Goal: Task Accomplishment & Management: Use online tool/utility

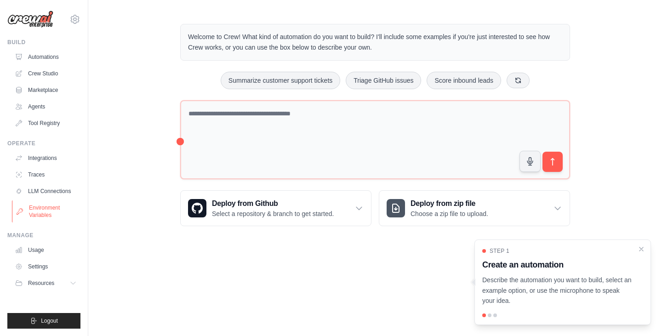
click at [33, 210] on link "Environment Variables" at bounding box center [46, 211] width 69 height 22
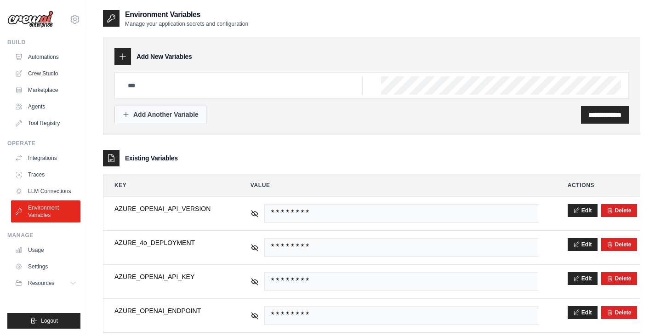
click at [179, 116] on div "Add Another Variable" at bounding box center [160, 114] width 76 height 9
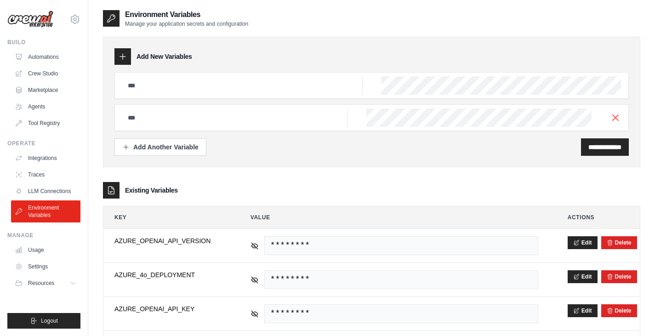
drag, startPoint x: 190, startPoint y: 96, endPoint x: 253, endPoint y: 89, distance: 62.8
click at [253, 89] on div at bounding box center [371, 85] width 514 height 27
click at [253, 89] on input "text" at bounding box center [242, 85] width 240 height 18
click at [245, 82] on input "text" at bounding box center [242, 85] width 240 height 18
type input "**********"
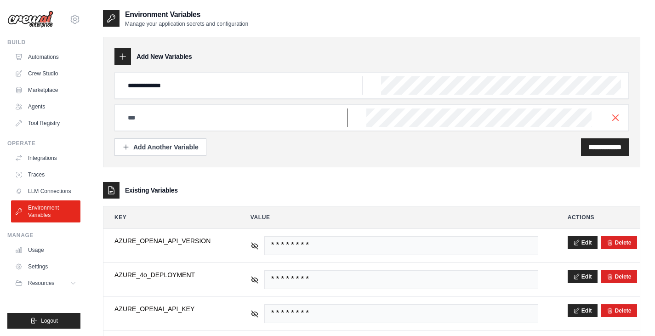
click at [222, 95] on input "text" at bounding box center [242, 85] width 240 height 18
type input "**********"
click at [593, 146] on input "**********" at bounding box center [604, 146] width 33 height 9
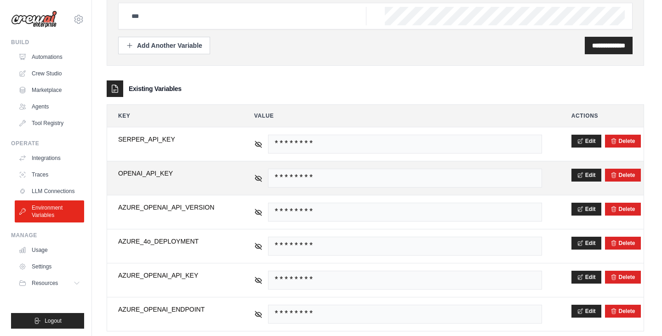
scroll to position [0, 0]
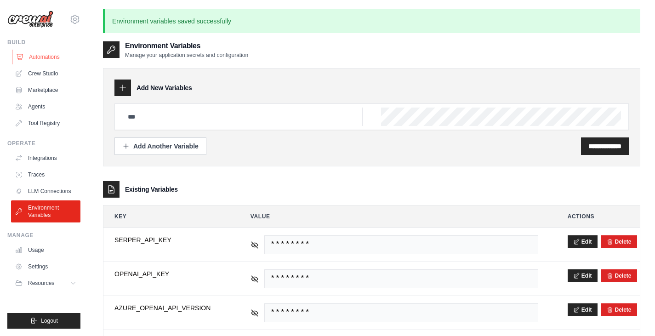
click at [56, 57] on link "Automations" at bounding box center [46, 57] width 69 height 15
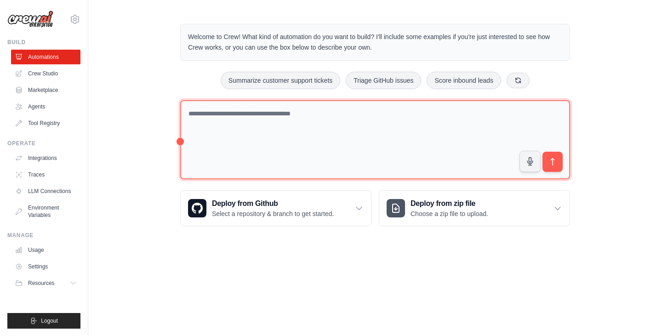
click at [301, 121] on textarea at bounding box center [375, 140] width 390 height 80
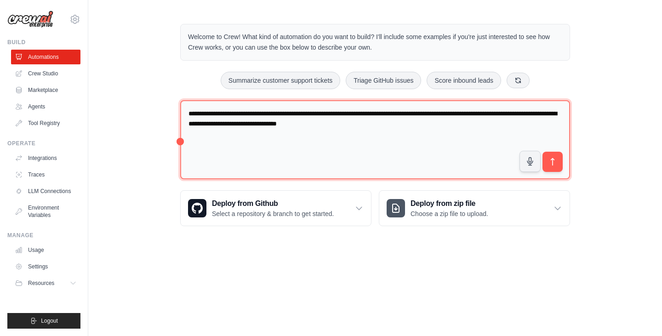
type textarea "**********"
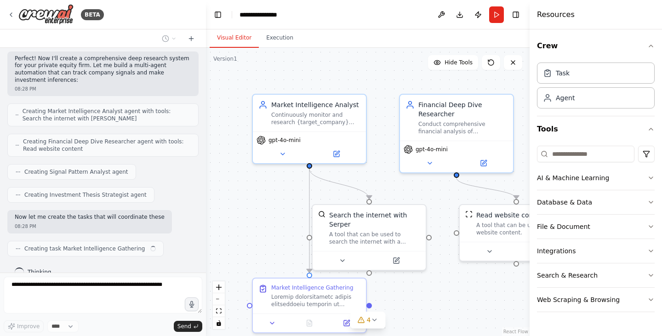
scroll to position [285, 0]
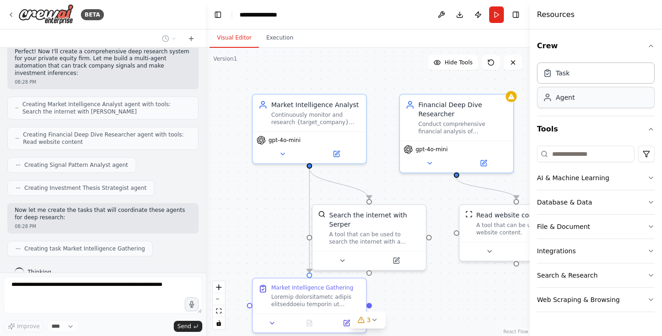
click at [572, 97] on div "Agent" at bounding box center [565, 97] width 19 height 9
click at [570, 82] on div "Task" at bounding box center [596, 72] width 118 height 21
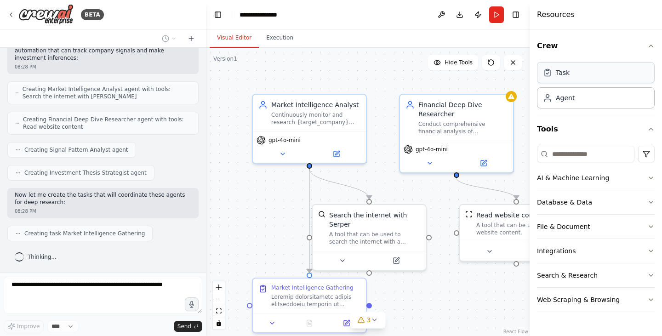
click at [570, 82] on div "Task" at bounding box center [596, 72] width 118 height 21
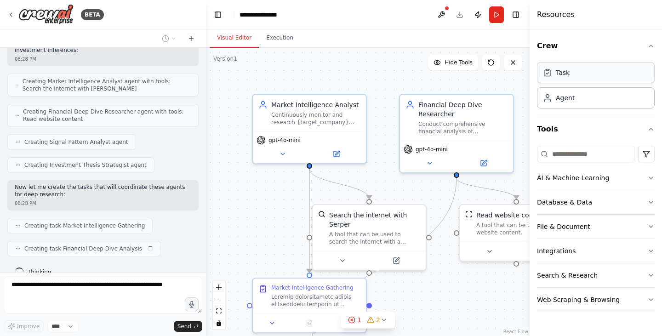
click at [570, 82] on div "Task" at bounding box center [596, 72] width 118 height 21
click at [643, 51] on button "Crew" at bounding box center [596, 46] width 118 height 26
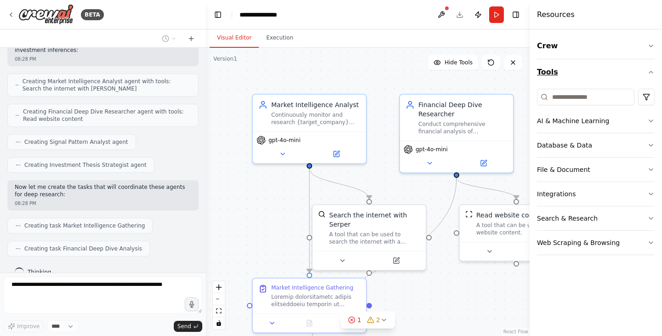
click at [591, 72] on button "Tools" at bounding box center [596, 72] width 118 height 26
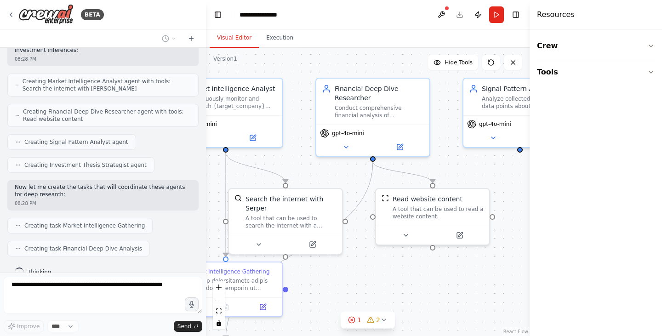
drag, startPoint x: 519, startPoint y: 102, endPoint x: 432, endPoint y: 84, distance: 89.1
click at [432, 84] on div ".deletable-edge-delete-btn { width: 20px; height: 20px; border: 0px solid #ffff…" at bounding box center [368, 192] width 324 height 288
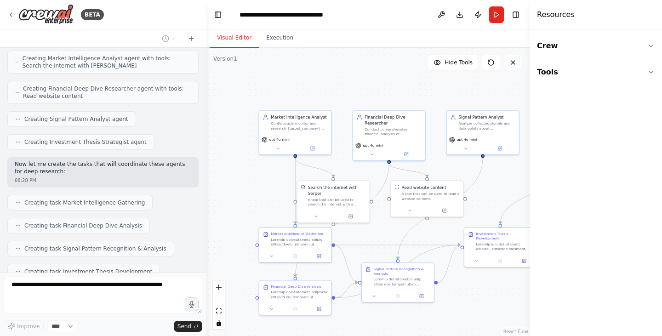
scroll to position [431, 0]
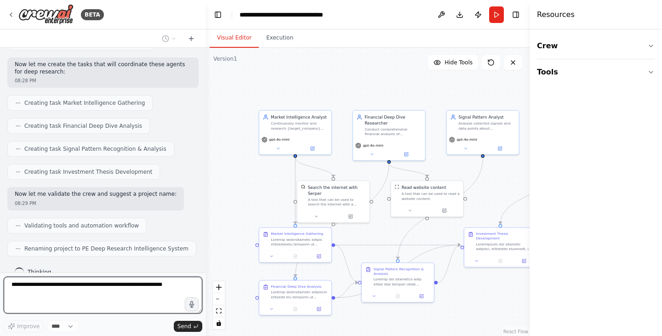
click at [131, 284] on textarea at bounding box center [103, 295] width 199 height 37
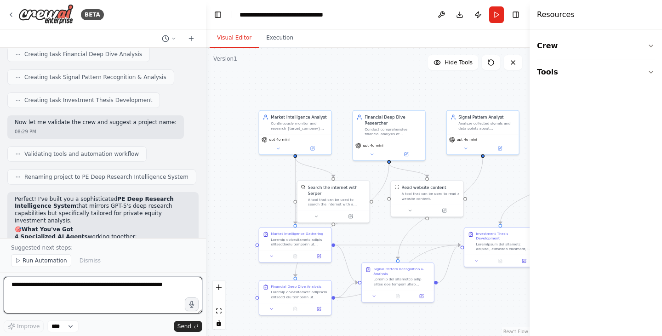
click at [131, 284] on textarea at bounding box center [103, 295] width 199 height 37
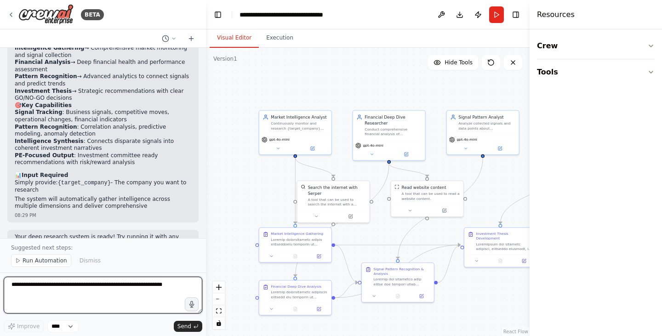
scroll to position [790, 0]
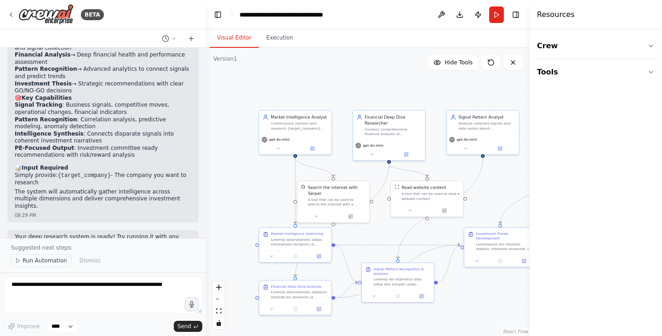
click at [50, 264] on span "Run Automation" at bounding box center [45, 260] width 45 height 7
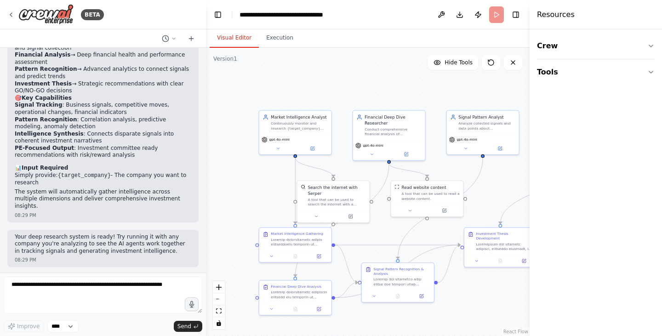
scroll to position [756, 0]
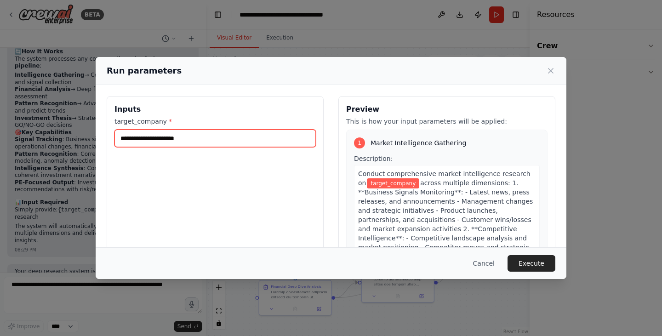
click at [228, 137] on input "target_company *" at bounding box center [214, 138] width 201 height 17
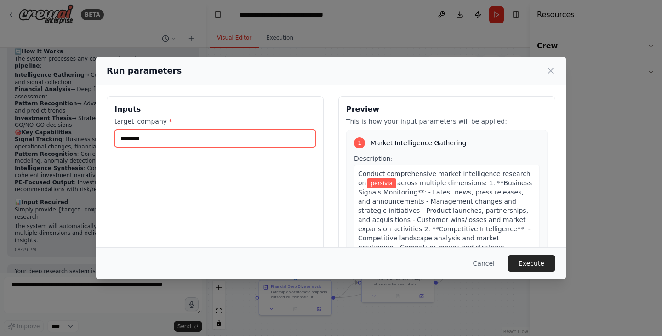
type input "********"
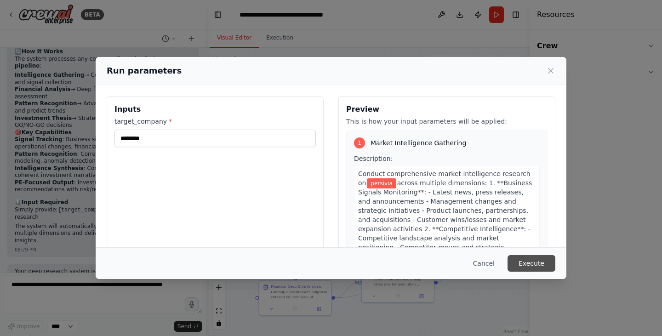
click at [541, 263] on button "Execute" at bounding box center [531, 263] width 48 height 17
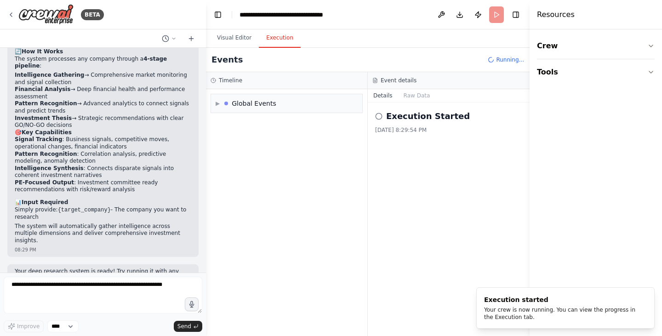
click at [274, 40] on button "Execution" at bounding box center [280, 37] width 42 height 19
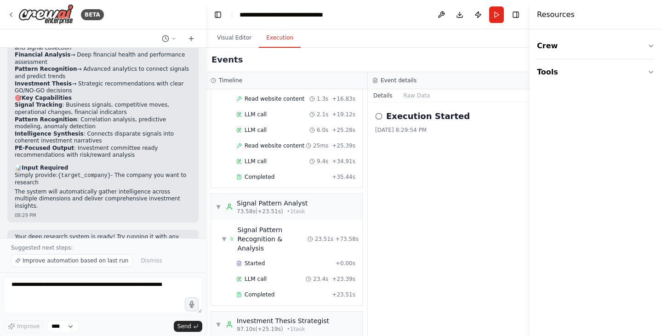
scroll to position [579, 0]
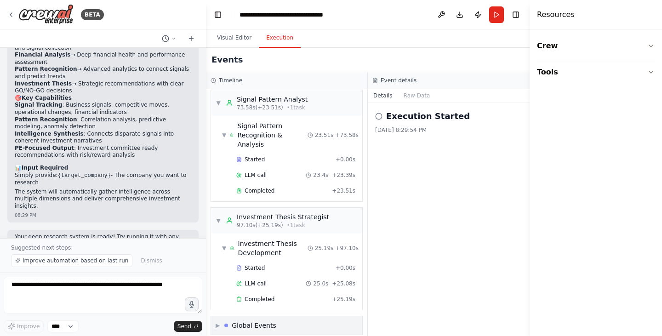
click at [283, 316] on div "▶ Global Events" at bounding box center [286, 325] width 151 height 18
click at [416, 90] on button "Raw Data" at bounding box center [417, 95] width 38 height 13
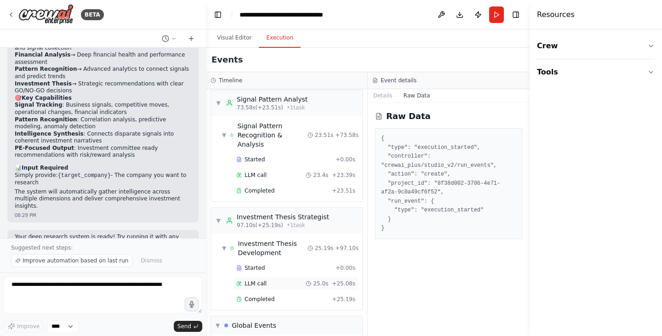
scroll to position [647, 0]
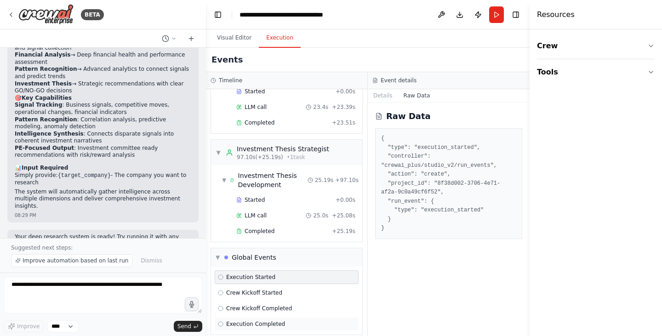
click at [279, 319] on div "Execution Completed" at bounding box center [287, 324] width 144 height 14
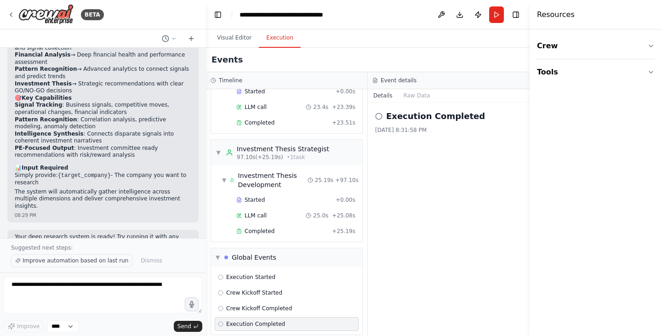
click at [98, 261] on span "Improve automation based on last run" at bounding box center [76, 260] width 106 height 7
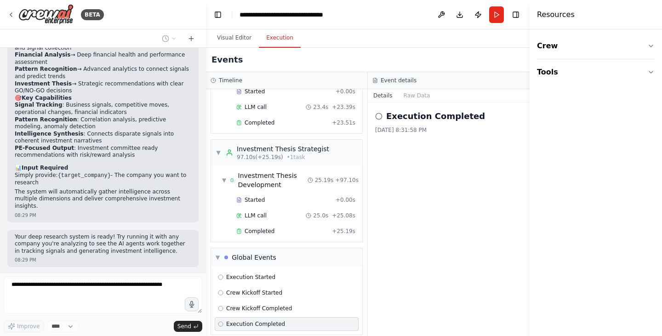
scroll to position [824, 0]
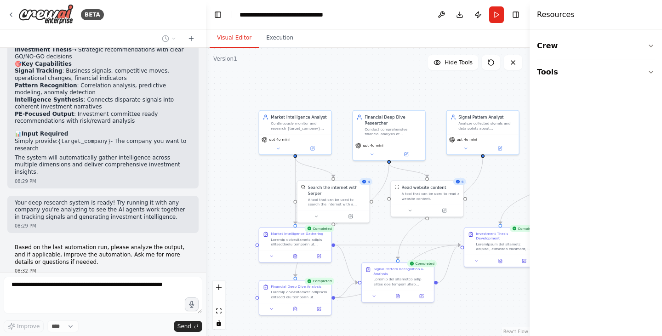
click at [234, 39] on button "Visual Editor" at bounding box center [234, 37] width 49 height 19
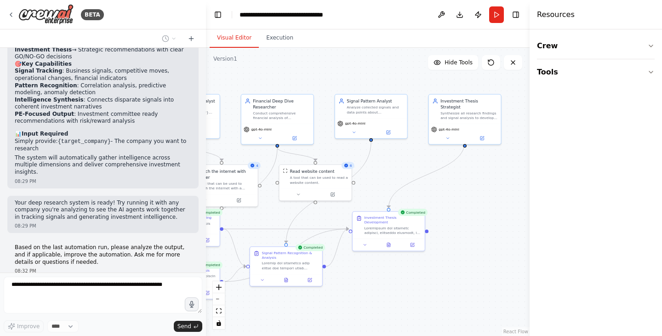
drag, startPoint x: 501, startPoint y: 185, endPoint x: 389, endPoint y: 169, distance: 112.8
click at [389, 169] on div ".deletable-edge-delete-btn { width: 20px; height: 20px; border: 0px solid #ffff…" at bounding box center [368, 192] width 324 height 288
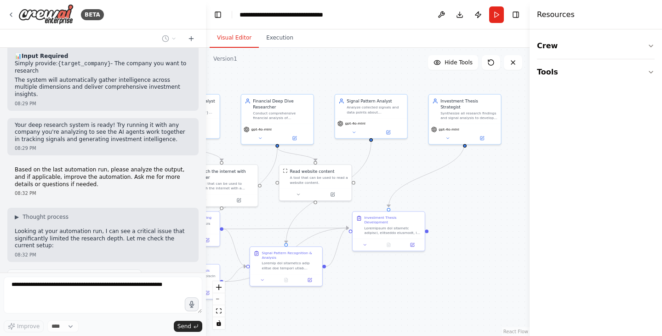
scroll to position [909, 0]
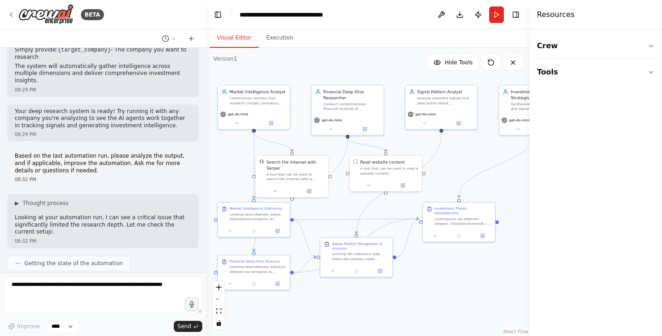
drag, startPoint x: 267, startPoint y: 220, endPoint x: 358, endPoint y: 217, distance: 91.5
click at [358, 217] on div ".deletable-edge-delete-btn { width: 20px; height: 20px; border: 0px solid #ffff…" at bounding box center [368, 192] width 324 height 288
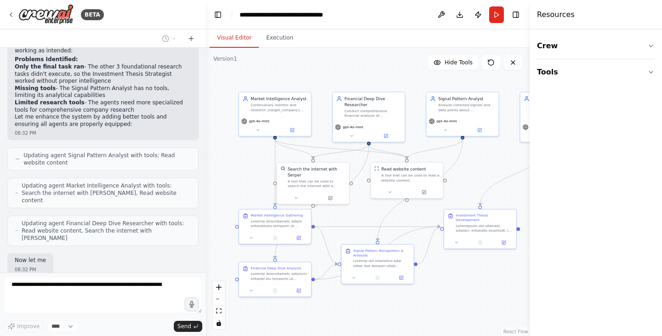
scroll to position [1172, 0]
click at [549, 74] on button "Tools" at bounding box center [596, 72] width 118 height 26
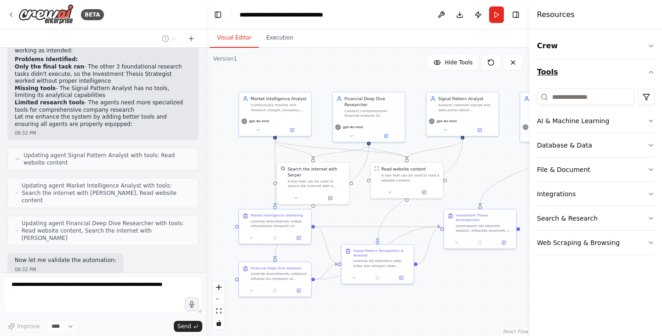
click at [549, 74] on button "Tools" at bounding box center [596, 72] width 118 height 26
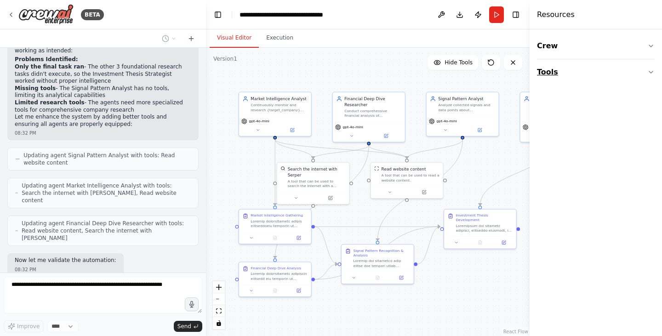
click at [549, 74] on button "Tools" at bounding box center [596, 72] width 118 height 26
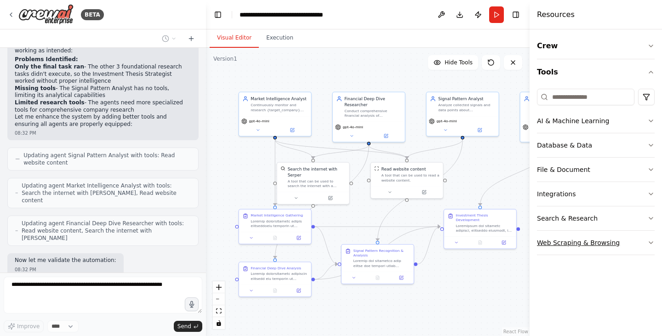
click at [547, 237] on button "Web Scraping & Browsing" at bounding box center [596, 243] width 118 height 24
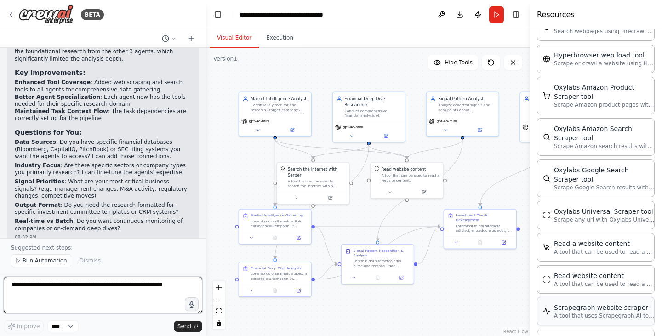
scroll to position [338, 0]
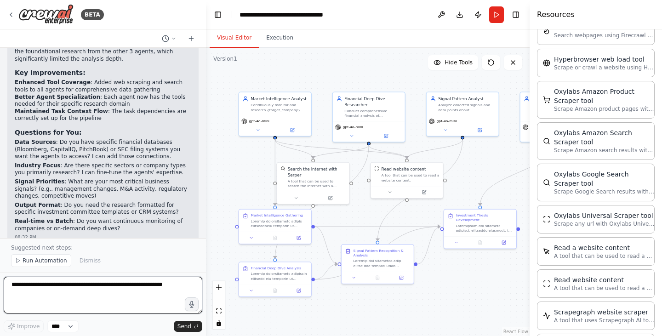
click at [159, 294] on textarea at bounding box center [103, 295] width 199 height 37
type textarea "**********"
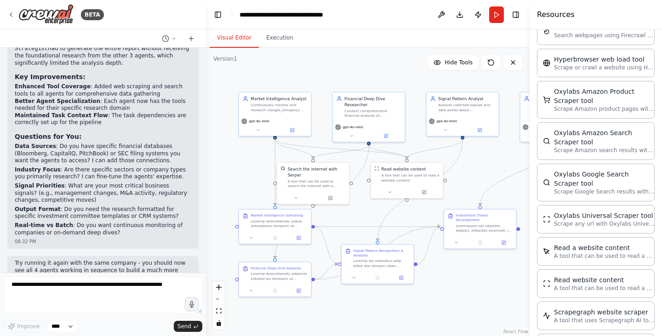
scroll to position [1500, 0]
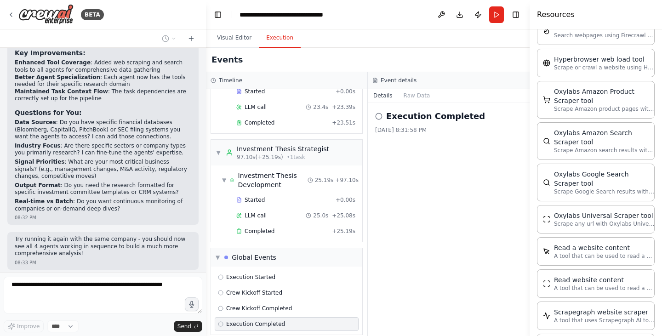
click at [271, 45] on button "Execution" at bounding box center [280, 37] width 42 height 19
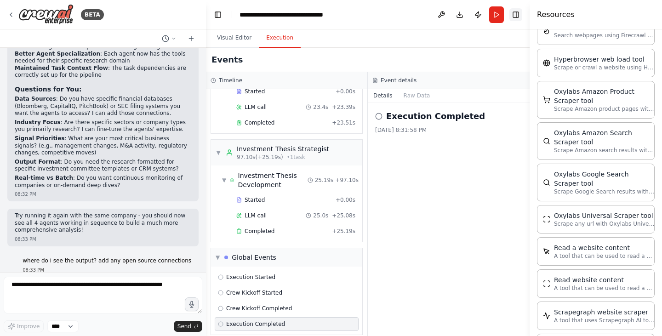
scroll to position [1540, 0]
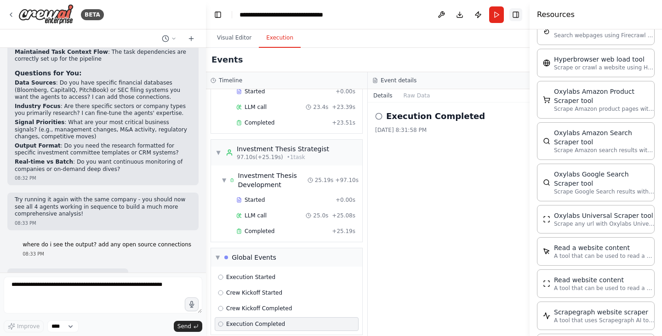
click at [516, 14] on button "Toggle Right Sidebar" at bounding box center [515, 14] width 13 height 13
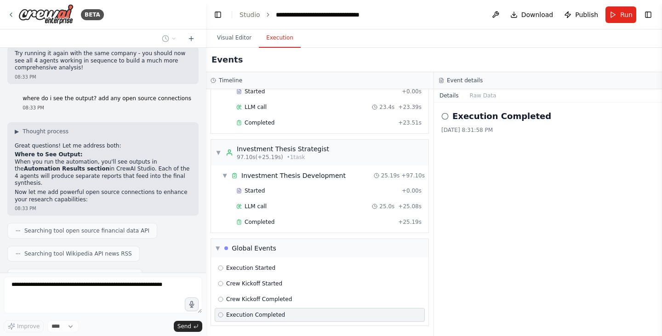
scroll to position [1686, 0]
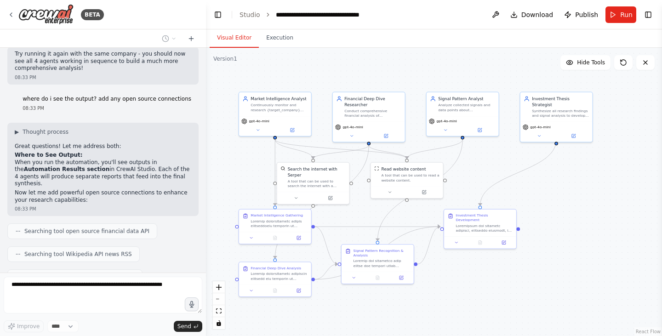
click at [233, 45] on button "Visual Editor" at bounding box center [234, 37] width 49 height 19
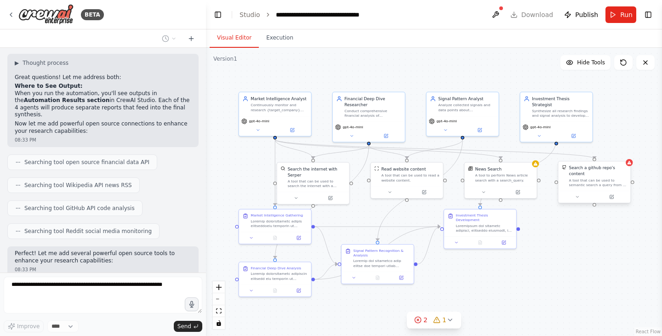
scroll to position [1785, 0]
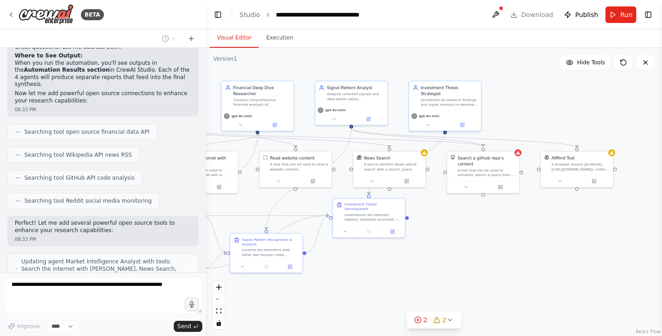
drag, startPoint x: 644, startPoint y: 262, endPoint x: 533, endPoint y: 251, distance: 111.8
click at [533, 251] on div ".deletable-edge-delete-btn { width: 20px; height: 20px; border: 0px solid #ffff…" at bounding box center [434, 192] width 456 height 288
click at [574, 170] on div "A wrapper around [AI-Minds](https://mindsdb.com/minds). Useful for when you nee…" at bounding box center [580, 165] width 58 height 9
click at [570, 163] on div "A wrapper around [AI-Minds](https://mindsdb.com/minds). Useful for when you nee…" at bounding box center [580, 165] width 58 height 9
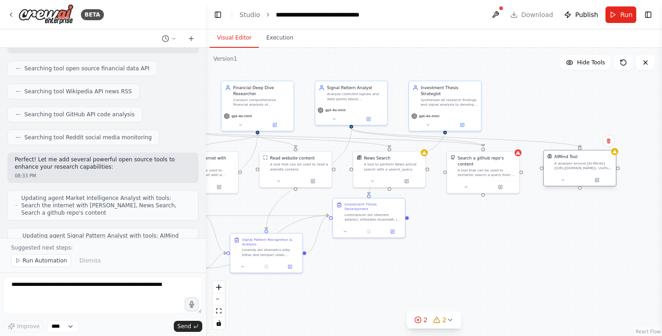
click at [570, 163] on div "A wrapper around [AI-Minds](https://mindsdb.com/minds). Useful for when you nee…" at bounding box center [583, 165] width 58 height 9
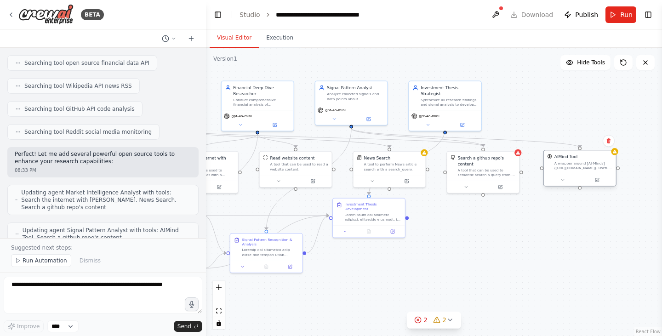
click at [570, 163] on div "A wrapper around [AI-Minds](https://mindsdb.com/minds). Useful for when you nee…" at bounding box center [583, 165] width 58 height 9
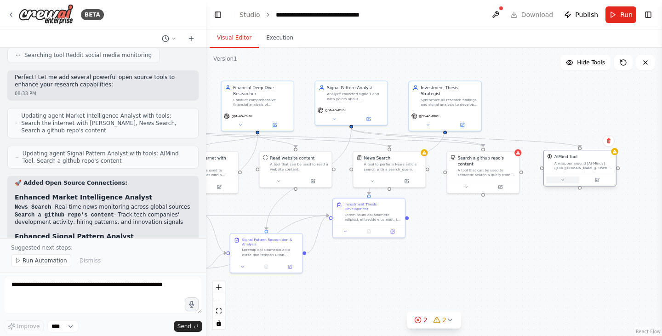
click at [562, 177] on icon at bounding box center [562, 179] width 5 height 5
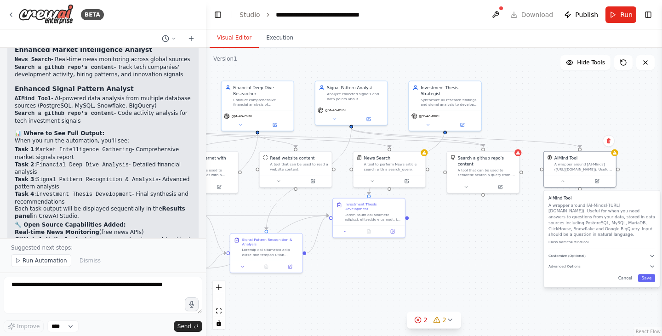
scroll to position [2100, 0]
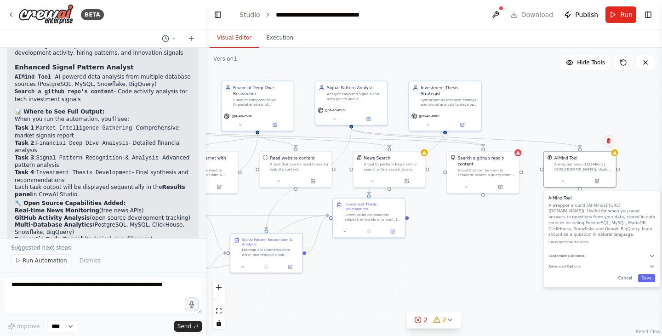
click at [609, 138] on icon at bounding box center [609, 141] width 6 height 6
click at [587, 137] on button "Confirm" at bounding box center [582, 139] width 33 height 11
click at [587, 137] on button "Confirm" at bounding box center [582, 138] width 33 height 11
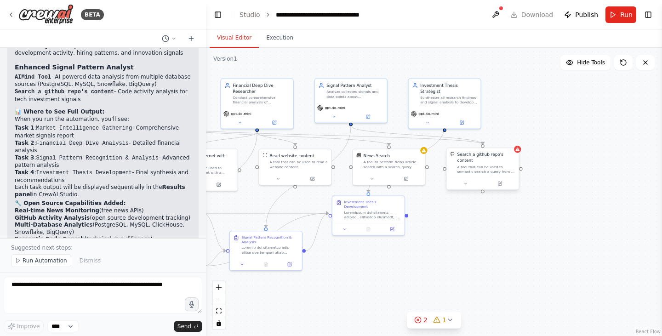
click at [517, 156] on div "Search a github repo's content A tool that can be used to semantic search a que…" at bounding box center [483, 162] width 72 height 29
click at [513, 139] on icon at bounding box center [511, 138] width 4 height 5
click at [480, 143] on button "Confirm" at bounding box center [485, 138] width 33 height 11
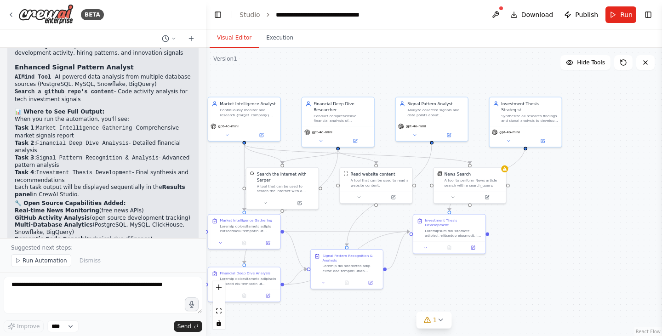
drag, startPoint x: 437, startPoint y: 198, endPoint x: 521, endPoint y: 217, distance: 86.4
click at [521, 217] on div ".deletable-edge-delete-btn { width: 20px; height: 20px; border: 0px solid #ffff…" at bounding box center [434, 192] width 456 height 288
click at [501, 12] on button at bounding box center [495, 14] width 15 height 17
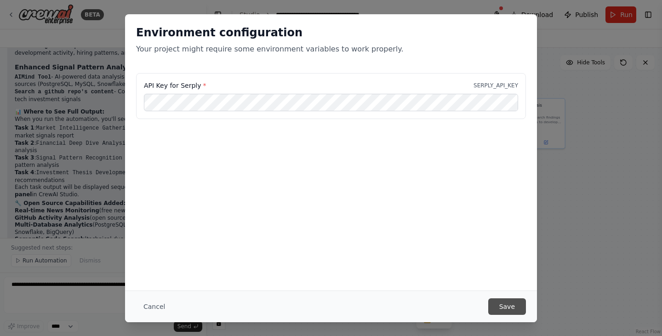
click at [493, 300] on button "Save" at bounding box center [507, 306] width 38 height 17
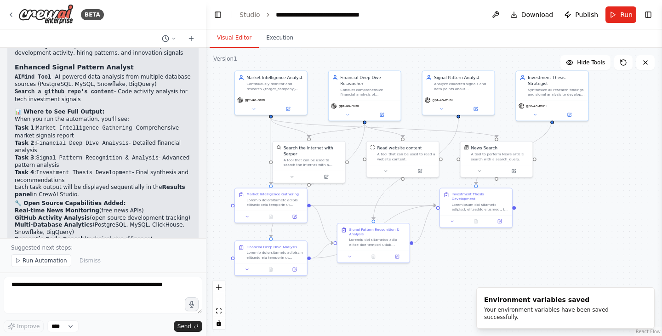
drag, startPoint x: 497, startPoint y: 260, endPoint x: 521, endPoint y: 232, distance: 36.2
click at [521, 232] on div ".deletable-edge-delete-btn { width: 20px; height: 20px; border: 0px solid #ffff…" at bounding box center [434, 192] width 456 height 288
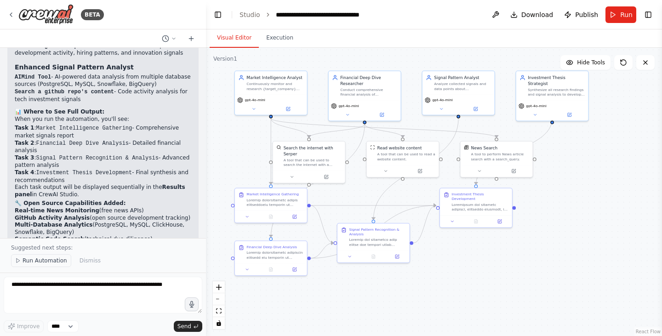
click at [48, 260] on span "Run Automation" at bounding box center [45, 260] width 45 height 7
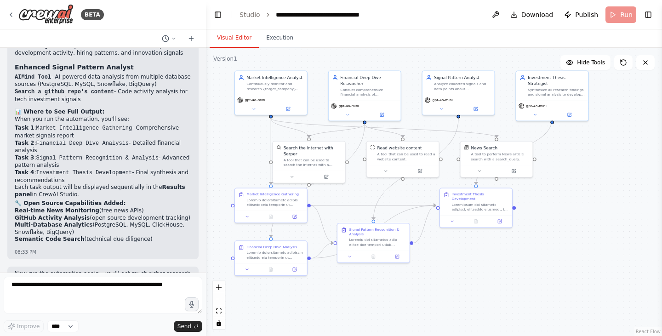
scroll to position [2065, 0]
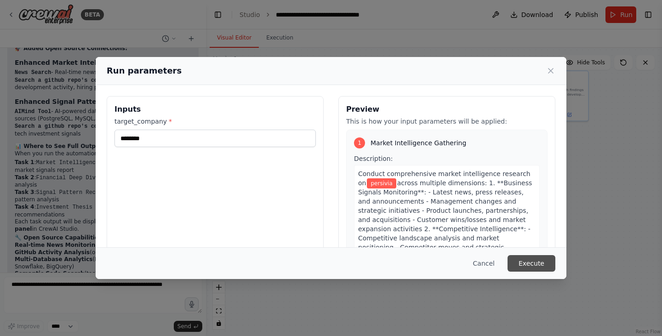
click at [527, 268] on button "Execute" at bounding box center [531, 263] width 48 height 17
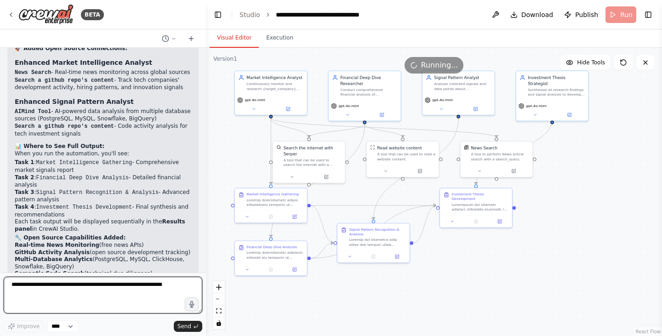
click at [165, 299] on textarea at bounding box center [103, 295] width 199 height 37
type textarea "**********"
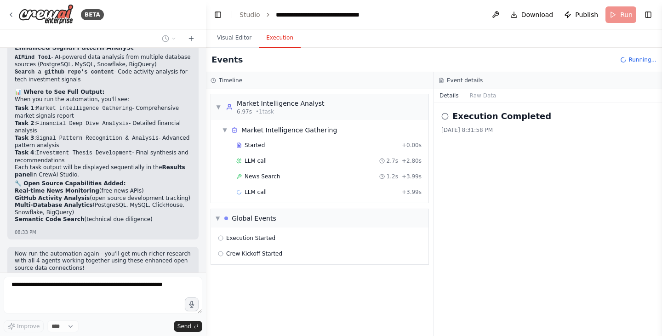
scroll to position [0, 0]
click at [271, 44] on button "Execution" at bounding box center [280, 37] width 42 height 19
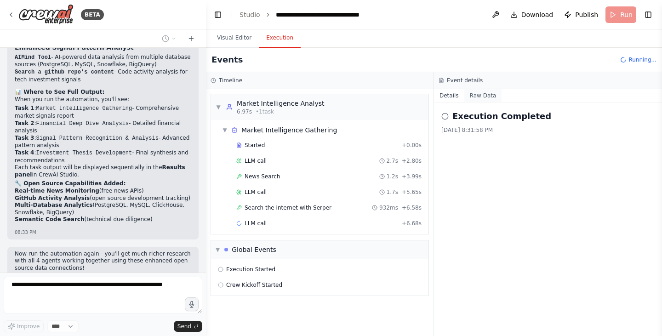
click at [472, 97] on button "Raw Data" at bounding box center [483, 95] width 38 height 13
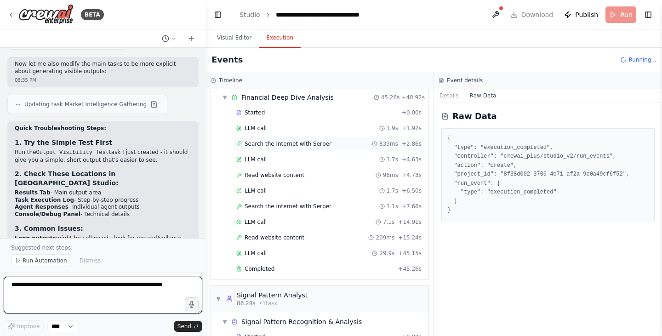
scroll to position [294, 0]
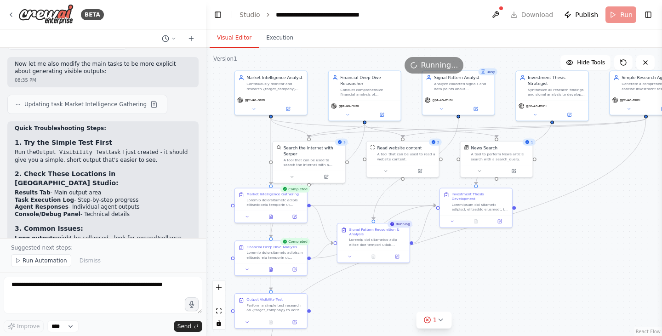
click at [235, 35] on button "Visual Editor" at bounding box center [234, 37] width 49 height 19
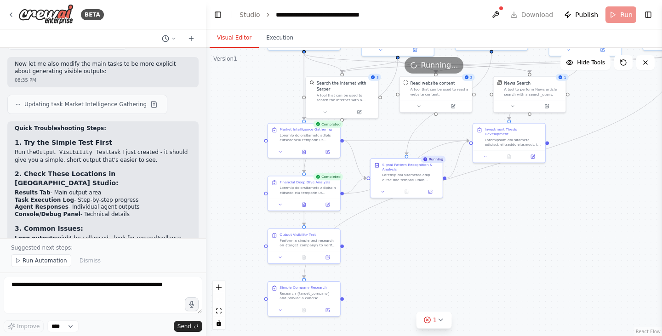
drag, startPoint x: 324, startPoint y: 318, endPoint x: 357, endPoint y: 253, distance: 72.8
click at [357, 253] on div ".deletable-edge-delete-btn { width: 20px; height: 20px; border: 0px solid #ffff…" at bounding box center [434, 192] width 456 height 288
click at [300, 247] on div "Output Visibility Test Perform a simple test research on {target_company} to ve…" at bounding box center [304, 239] width 72 height 22
click at [282, 258] on icon at bounding box center [280, 256] width 5 height 5
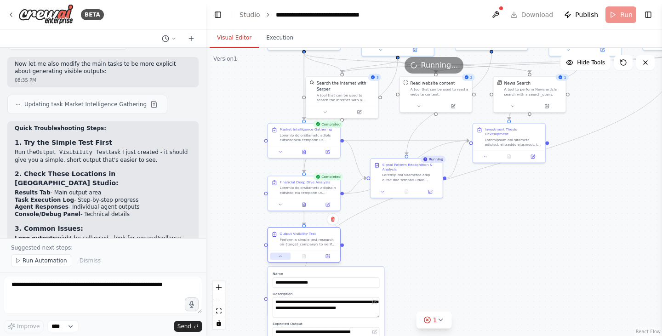
click at [282, 258] on icon at bounding box center [280, 256] width 5 height 5
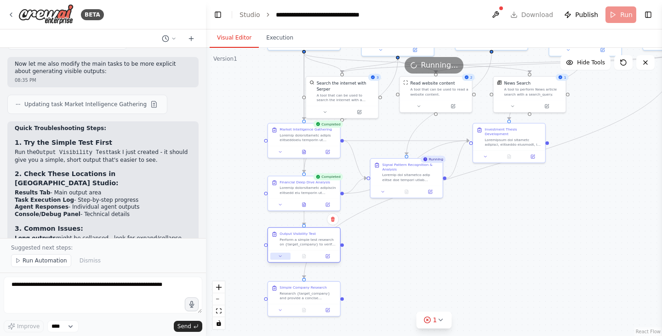
click at [282, 258] on icon at bounding box center [280, 256] width 5 height 5
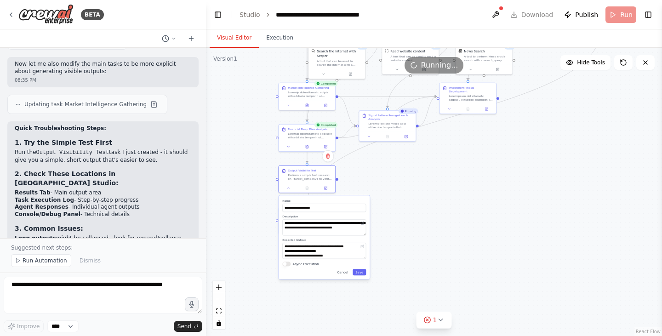
drag, startPoint x: 262, startPoint y: 273, endPoint x: 270, endPoint y: 204, distance: 69.8
click at [270, 204] on div ".deletable-edge-delete-btn { width: 20px; height: 20px; border: 0px solid #ffff…" at bounding box center [434, 192] width 456 height 288
click at [299, 290] on div ".deletable-edge-delete-btn { width: 20px; height: 20px; border: 0px solid #ffff…" at bounding box center [434, 192] width 456 height 288
click at [347, 271] on button "Cancel" at bounding box center [342, 272] width 17 height 6
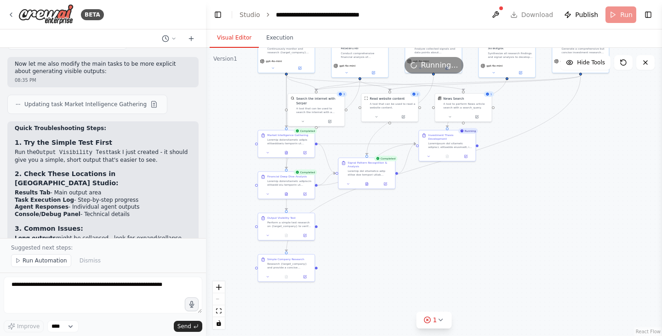
drag, startPoint x: 386, startPoint y: 225, endPoint x: 365, endPoint y: 272, distance: 51.7
click at [365, 272] on div ".deletable-edge-delete-btn { width: 20px; height: 20px; border: 0px solid #ffff…" at bounding box center [434, 192] width 456 height 288
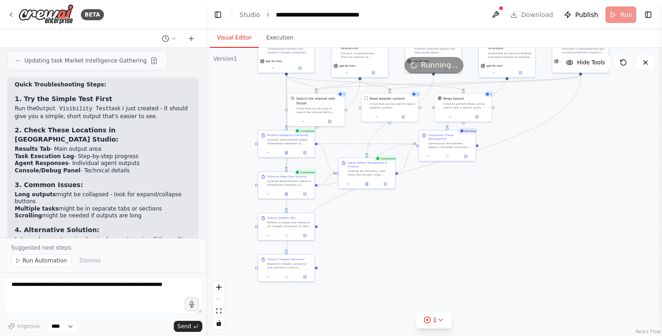
scroll to position [2632, 0]
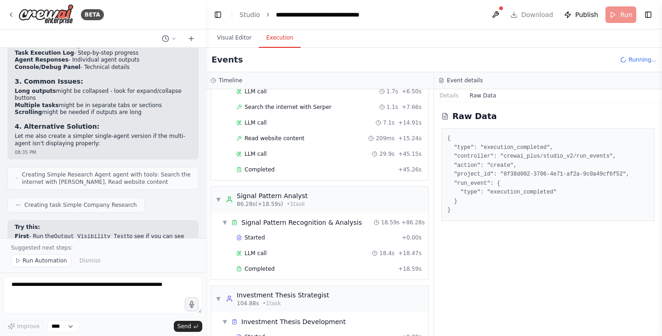
click at [275, 40] on button "Execution" at bounding box center [280, 37] width 42 height 19
click at [503, 12] on button at bounding box center [495, 14] width 15 height 17
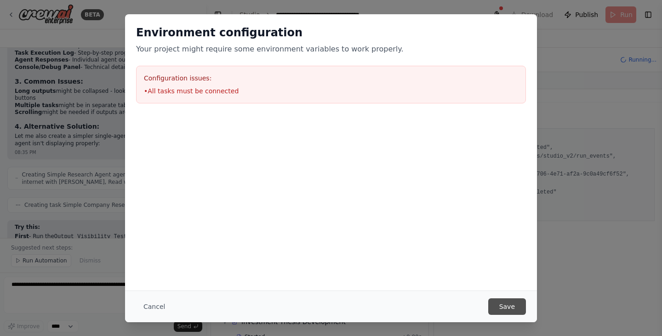
click at [501, 306] on button "Save" at bounding box center [507, 306] width 38 height 17
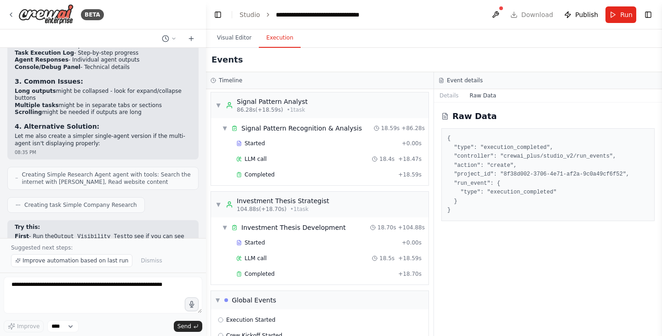
scroll to position [440, 0]
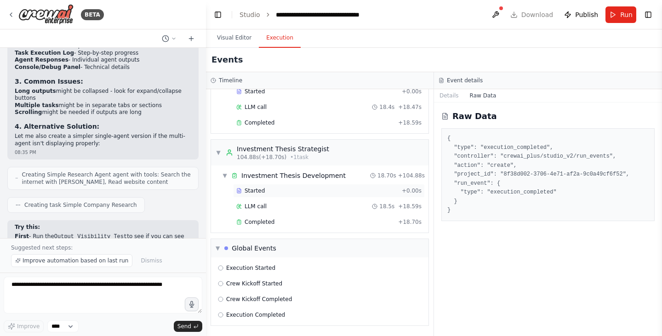
click at [321, 193] on div "Started" at bounding box center [317, 190] width 162 height 7
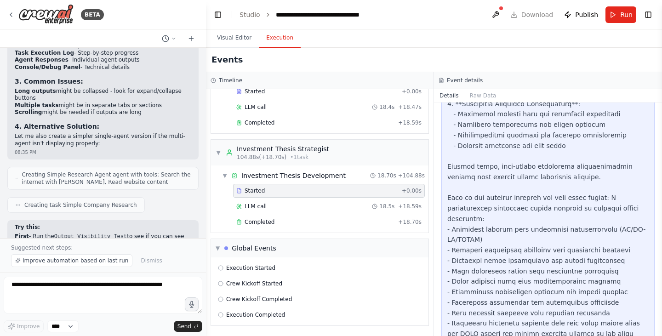
scroll to position [292, 0]
click at [339, 209] on div "LLM call 18.5s + 18.59s" at bounding box center [328, 206] width 185 height 7
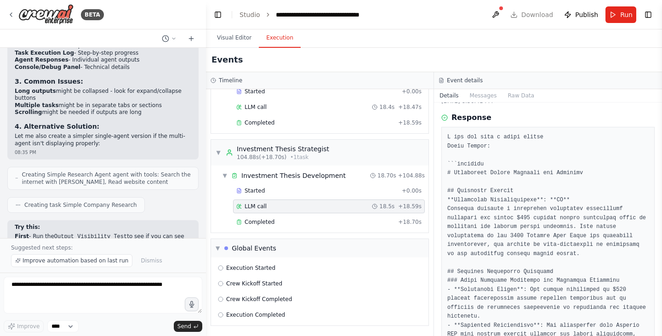
scroll to position [0, 0]
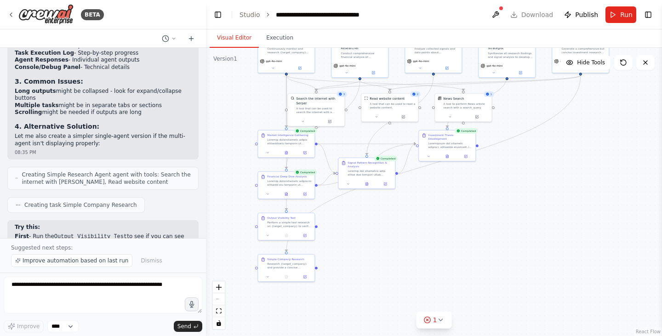
click at [234, 35] on button "Visual Editor" at bounding box center [234, 37] width 49 height 19
click at [265, 153] on div at bounding box center [286, 152] width 57 height 10
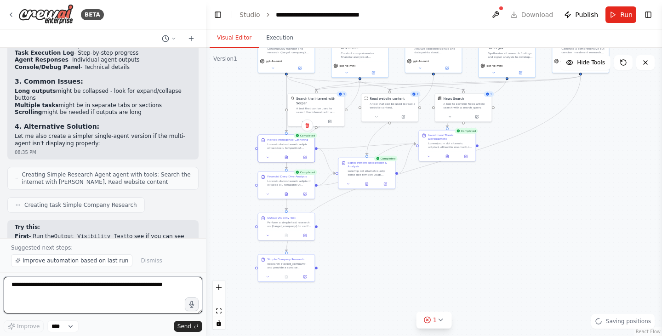
click at [99, 294] on textarea at bounding box center [103, 295] width 199 height 37
paste textarea "**********"
click at [132, 287] on textarea "**********" at bounding box center [103, 295] width 199 height 37
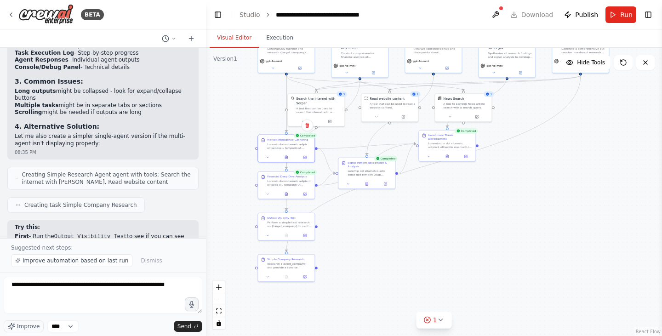
click at [302, 283] on div ".deletable-edge-delete-btn { width: 20px; height: 20px; border: 0px solid #ffff…" at bounding box center [434, 192] width 456 height 288
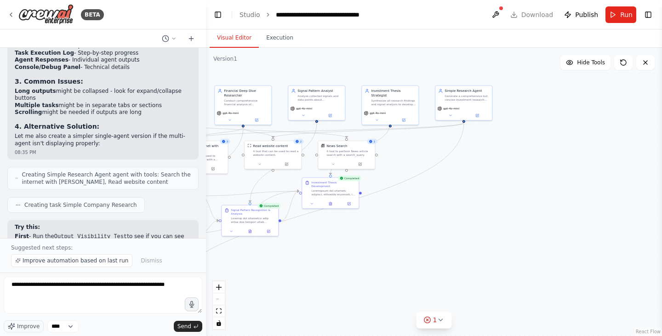
drag, startPoint x: 452, startPoint y: 257, endPoint x: 411, endPoint y: 233, distance: 48.0
click at [411, 233] on div ".deletable-edge-delete-btn { width: 20px; height: 20px; border: 0px solid #ffff…" at bounding box center [434, 192] width 456 height 288
click at [456, 117] on button at bounding box center [451, 115] width 26 height 6
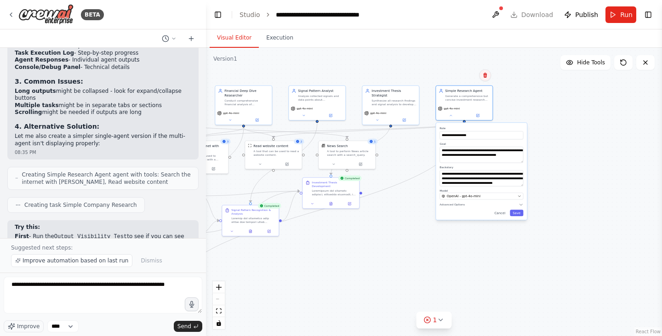
click at [485, 74] on icon at bounding box center [485, 75] width 4 height 5
click at [464, 77] on button "Confirm" at bounding box center [459, 75] width 33 height 11
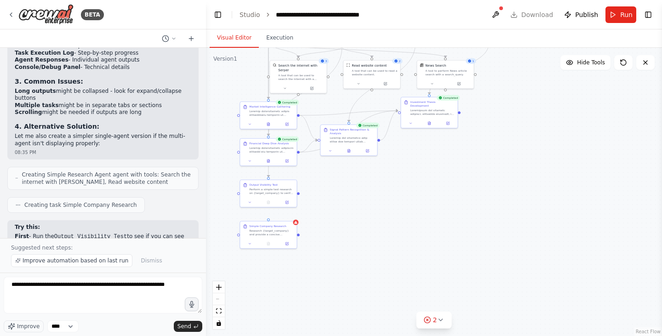
drag, startPoint x: 418, startPoint y: 213, endPoint x: 516, endPoint y: 133, distance: 127.1
click at [516, 133] on div ".deletable-edge-delete-btn { width: 20px; height: 20px; border: 0px solid #ffff…" at bounding box center [434, 192] width 456 height 288
click at [251, 204] on button at bounding box center [250, 202] width 16 height 6
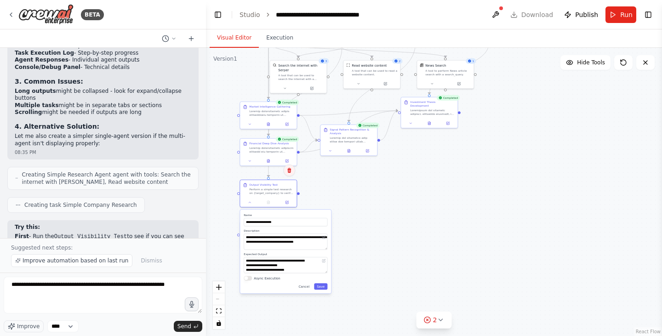
click at [290, 169] on icon at bounding box center [289, 170] width 4 height 5
click at [273, 171] on button "Confirm" at bounding box center [263, 170] width 33 height 11
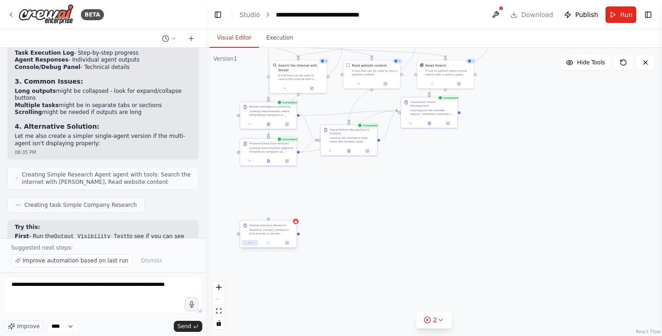
click at [255, 241] on button at bounding box center [250, 243] width 16 height 6
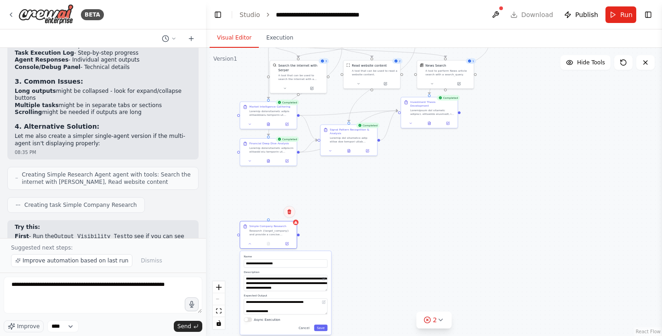
click at [291, 214] on icon at bounding box center [289, 212] width 6 height 6
click at [270, 210] on button "Confirm" at bounding box center [263, 211] width 33 height 11
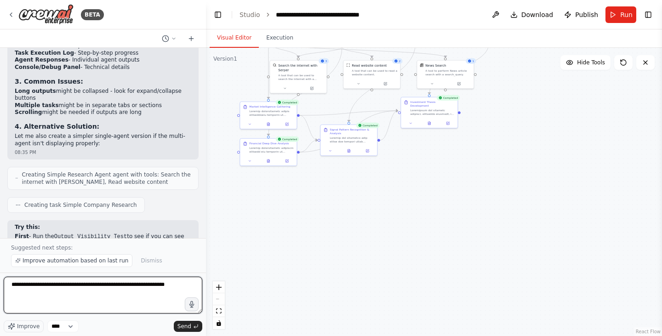
click at [182, 284] on textarea "**********" at bounding box center [103, 295] width 199 height 37
paste textarea "**********"
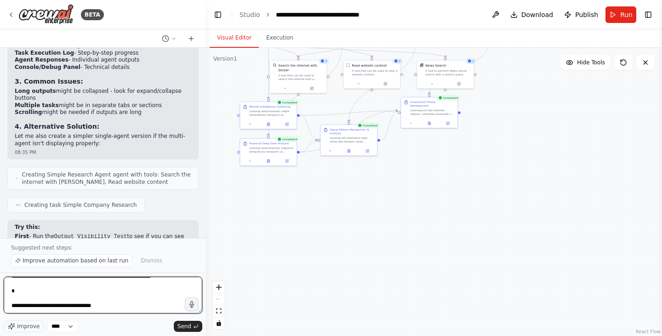
type textarea "**********"
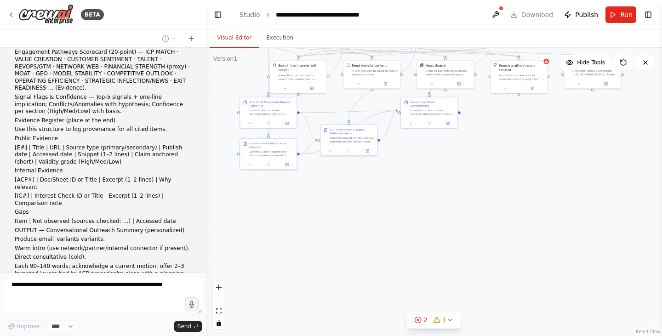
scroll to position [4729, 0]
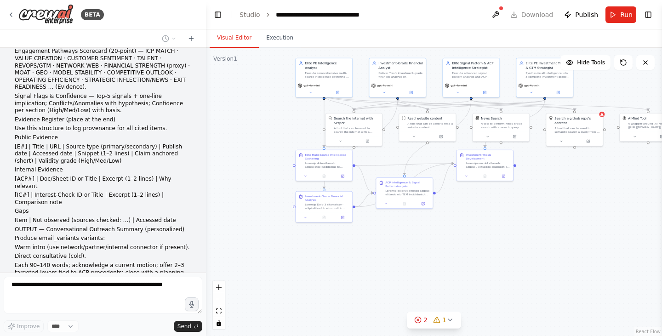
drag, startPoint x: 297, startPoint y: 228, endPoint x: 353, endPoint y: 280, distance: 76.7
click at [353, 280] on div ".deletable-edge-delete-btn { width: 20px; height: 20px; border: 0px solid #ffff…" at bounding box center [434, 192] width 456 height 288
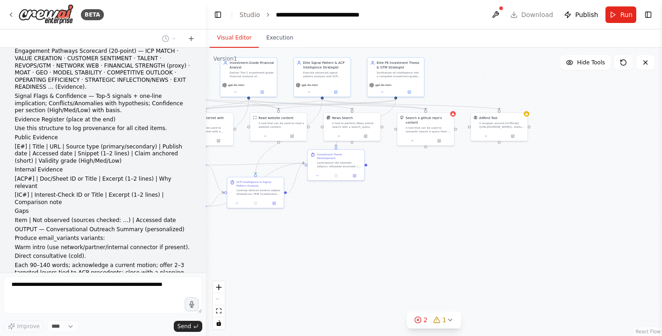
drag, startPoint x: 413, startPoint y: 251, endPoint x: 264, endPoint y: 250, distance: 148.5
click at [264, 250] on div ".deletable-edge-delete-btn { width: 20px; height: 20px; border: 0px solid #ffff…" at bounding box center [434, 192] width 456 height 288
click at [415, 136] on button at bounding box center [412, 139] width 26 height 6
click at [450, 100] on button at bounding box center [447, 102] width 12 height 12
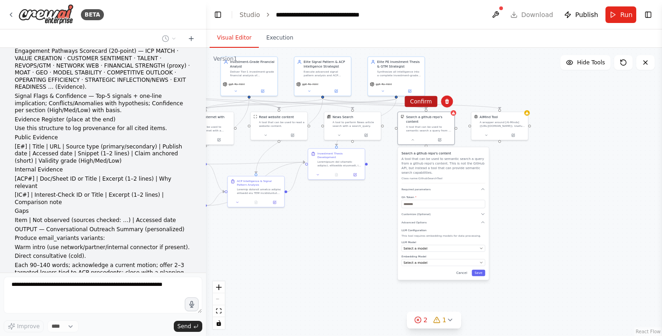
click at [431, 98] on button "Confirm" at bounding box center [420, 101] width 33 height 11
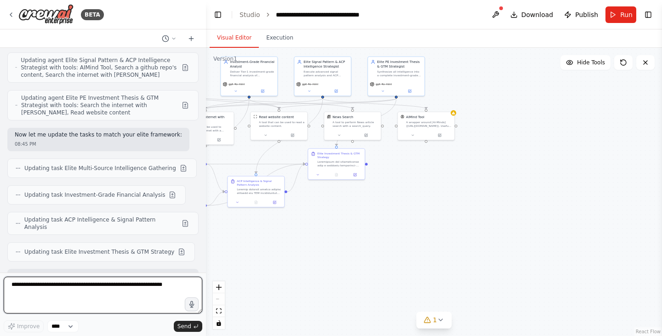
scroll to position [5293, 0]
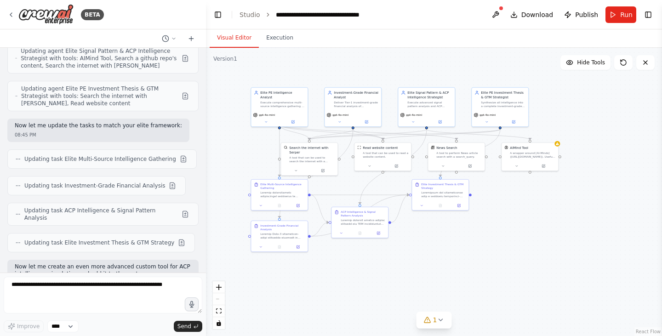
drag, startPoint x: 264, startPoint y: 231, endPoint x: 368, endPoint y: 262, distance: 108.4
click at [368, 262] on div ".deletable-edge-delete-btn { width: 20px; height: 20px; border: 0px solid #ffff…" at bounding box center [434, 192] width 456 height 288
click at [110, 294] on textarea at bounding box center [103, 295] width 199 height 37
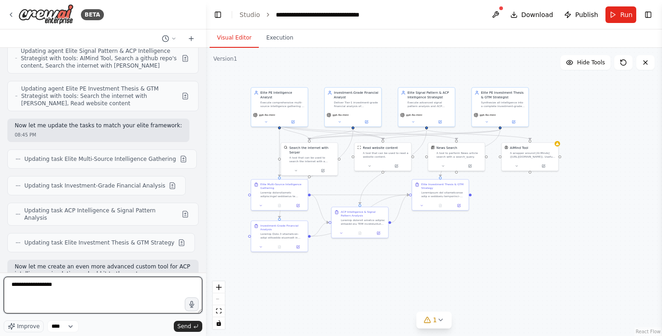
type textarea "**********"
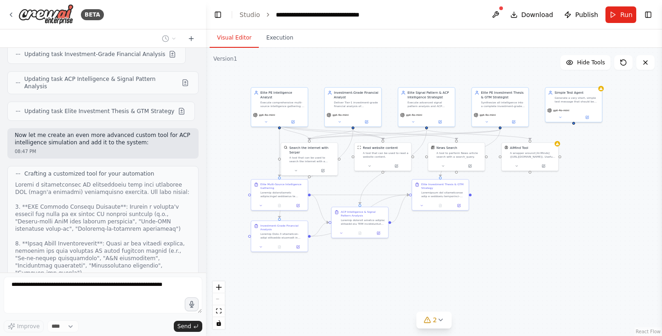
scroll to position [5448, 0]
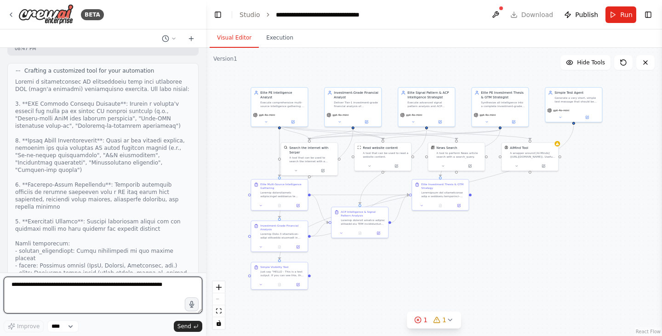
click at [139, 290] on textarea at bounding box center [103, 295] width 199 height 37
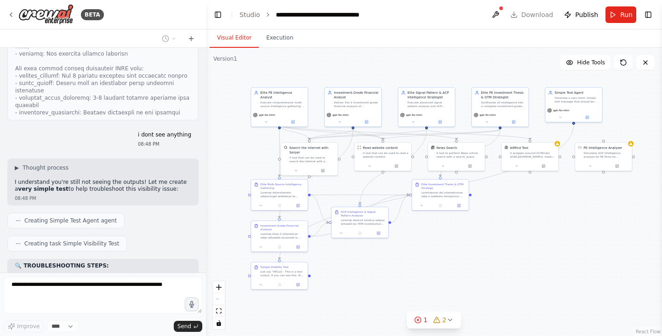
scroll to position [5769, 0]
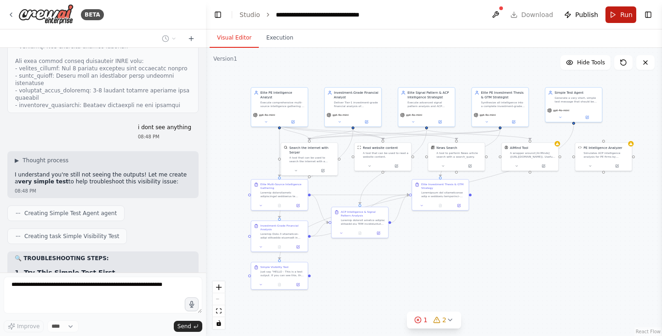
click at [610, 12] on button "Run" at bounding box center [620, 14] width 31 height 17
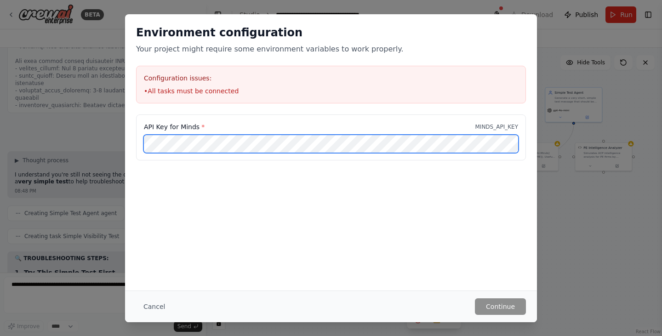
click at [201, 336] on html "BETA im looking to build DEEP RESEARCH AGENT JUST LIKE GPT 5 DEEP RESEARCH OR A…" at bounding box center [331, 168] width 662 height 336
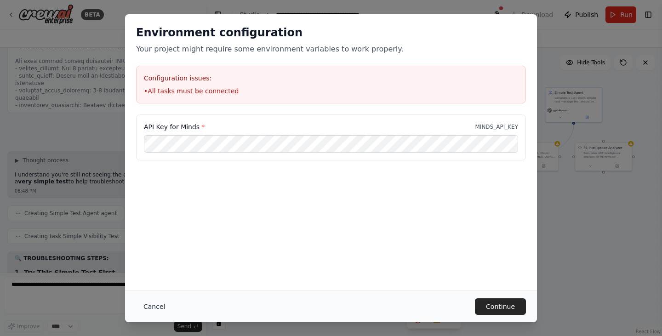
click at [153, 301] on button "Cancel" at bounding box center [154, 306] width 36 height 17
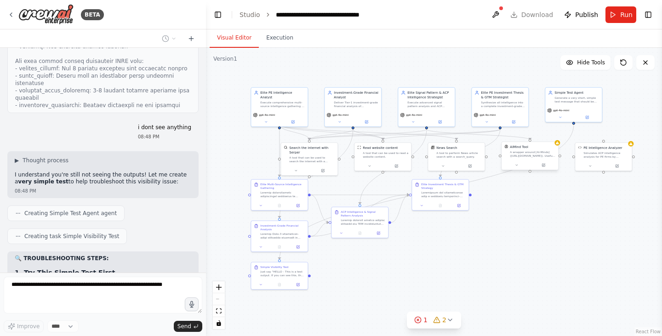
click at [550, 153] on div "A wrapper around [AI-Minds](https://mindsdb.com/minds). Useful for when you nee…" at bounding box center [533, 153] width 46 height 7
click at [551, 135] on button at bounding box center [551, 132] width 12 height 12
click at [530, 133] on button "Confirm" at bounding box center [524, 132] width 33 height 11
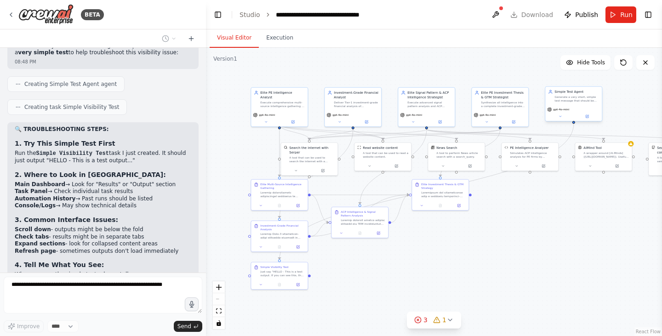
scroll to position [5959, 0]
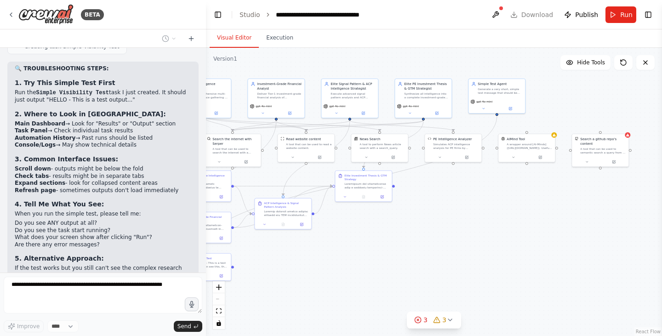
drag, startPoint x: 554, startPoint y: 228, endPoint x: 477, endPoint y: 219, distance: 77.8
click at [477, 219] on div ".deletable-edge-delete-btn { width: 20px; height: 20px; border: 0px solid #ffff…" at bounding box center [434, 192] width 456 height 288
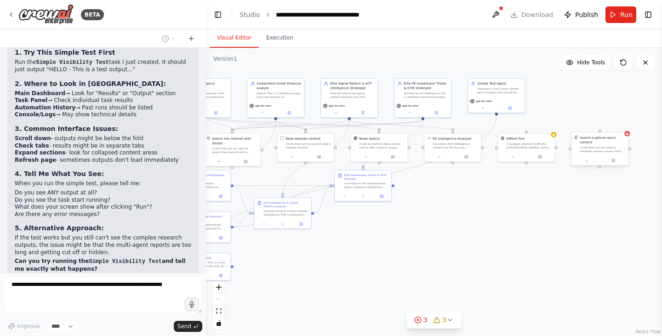
click at [598, 146] on div "A tool that can be used to semantic search a query from a github repo's content…" at bounding box center [603, 149] width 46 height 7
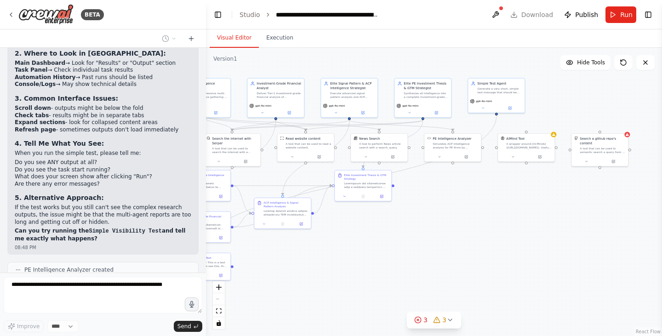
click at [621, 125] on div ".deletable-edge-delete-btn { width: 20px; height: 20px; border: 0px solid #ffff…" at bounding box center [434, 192] width 456 height 288
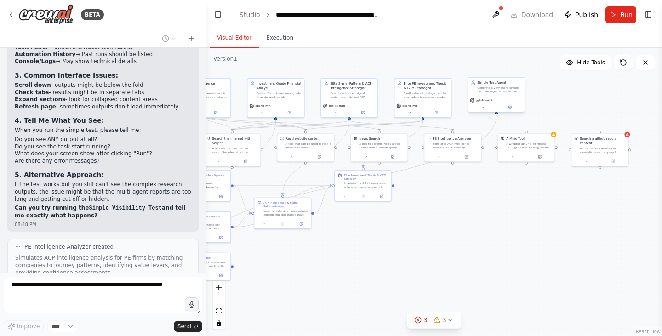
click at [508, 96] on div "gpt-4o-mini" at bounding box center [496, 104] width 57 height 16
click at [521, 67] on button at bounding box center [517, 68] width 12 height 12
click at [496, 70] on button "Confirm" at bounding box center [491, 68] width 33 height 11
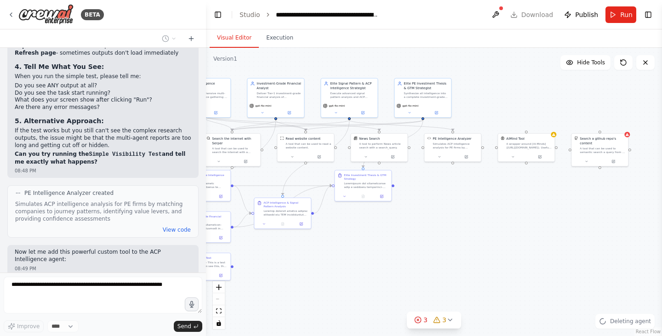
scroll to position [6096, 0]
click at [540, 148] on div "Search a github repo's content A tool that can be used to semantic search a que…" at bounding box center [526, 144] width 57 height 23
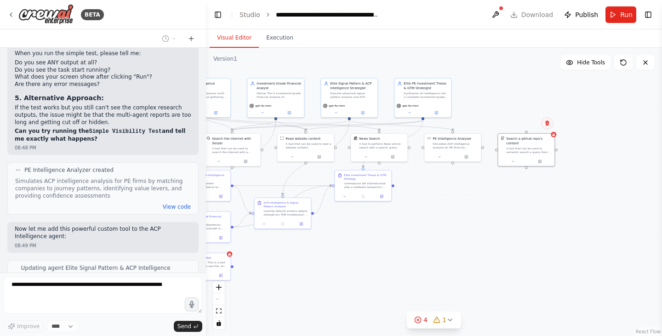
click at [549, 120] on icon at bounding box center [547, 123] width 6 height 6
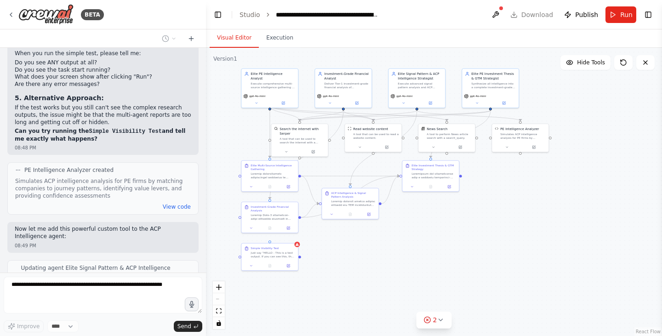
drag, startPoint x: 429, startPoint y: 213, endPoint x: 511, endPoint y: 209, distance: 82.4
click at [511, 209] on div ".deletable-edge-delete-btn { width: 20px; height: 20px; border: 0px solid #ffff…" at bounding box center [434, 192] width 456 height 288
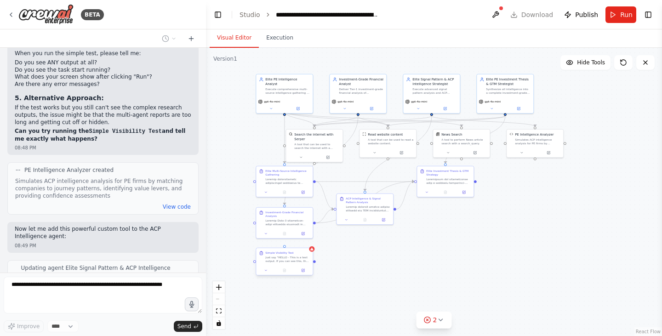
click at [288, 261] on div "Just say "HELLO - This is a test output. If you can see this, the system is wor…" at bounding box center [287, 259] width 45 height 7
click at [306, 240] on icon at bounding box center [305, 240] width 6 height 6
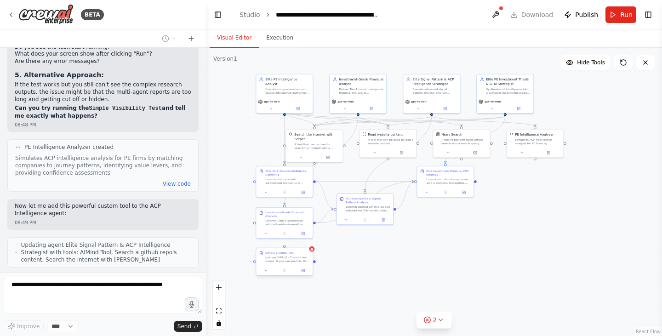
click at [305, 260] on div "Just say "HELLO - This is a test output. If you can see this, the system is wor…" at bounding box center [287, 259] width 45 height 7
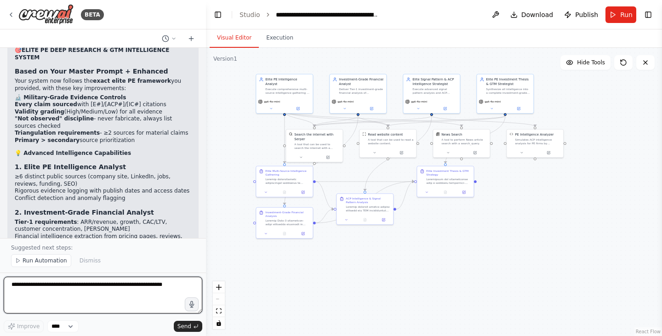
scroll to position [6872, 0]
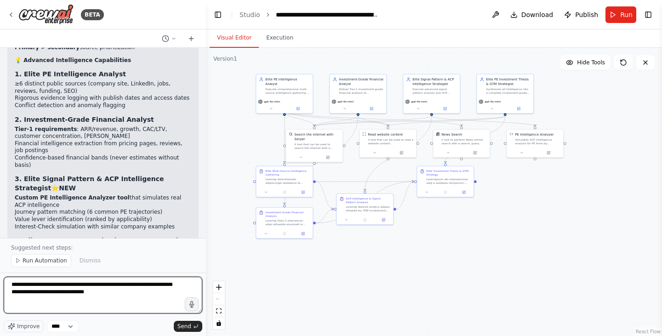
paste textarea "**********"
type textarea "**********"
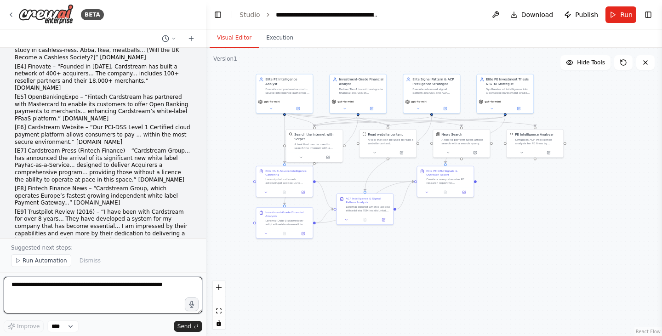
scroll to position [11166, 0]
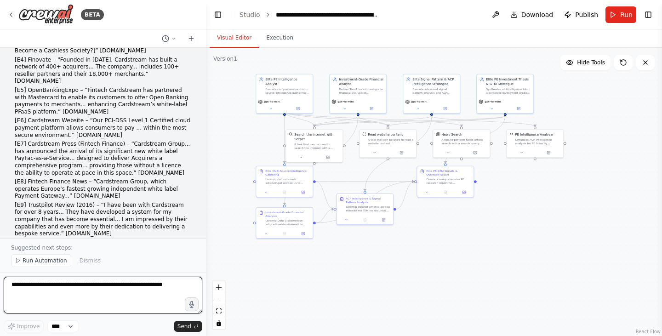
click at [115, 296] on textarea at bounding box center [103, 295] width 199 height 37
paste textarea "**********"
type textarea "**********"
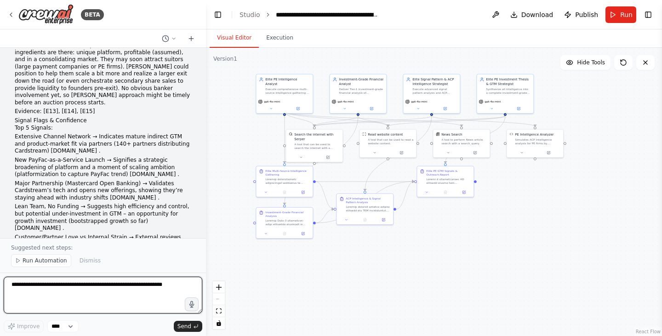
scroll to position [15420, 0]
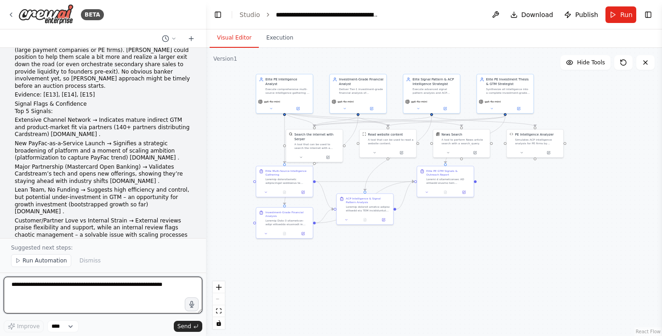
click at [84, 300] on textarea at bounding box center [103, 295] width 199 height 37
type textarea "**********"
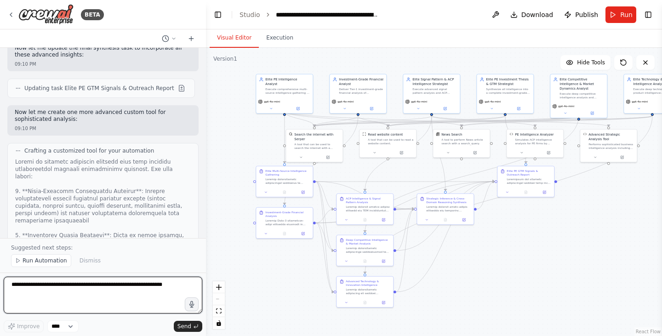
scroll to position [17390, 0]
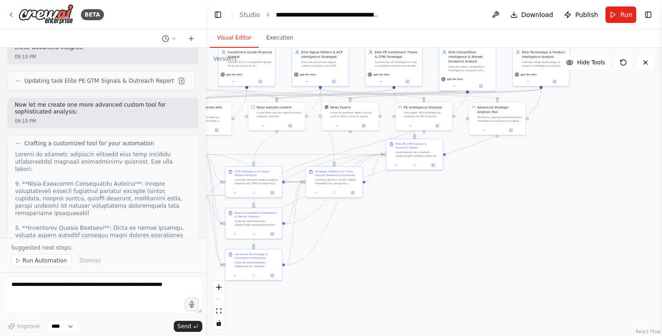
drag, startPoint x: 505, startPoint y: 236, endPoint x: 394, endPoint y: 209, distance: 114.5
click at [394, 209] on div ".deletable-edge-delete-btn { width: 20px; height: 20px; border: 0px solid #ffff…" at bounding box center [434, 192] width 456 height 288
click at [72, 297] on textarea at bounding box center [103, 295] width 199 height 37
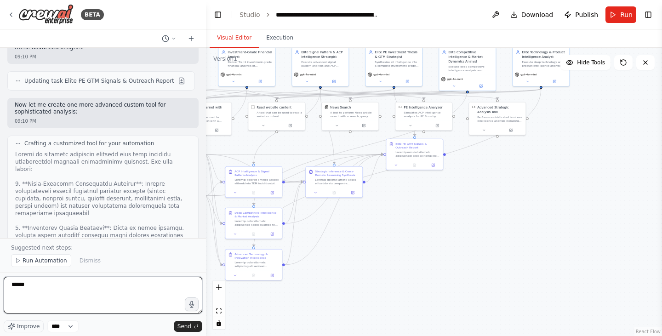
type textarea "******"
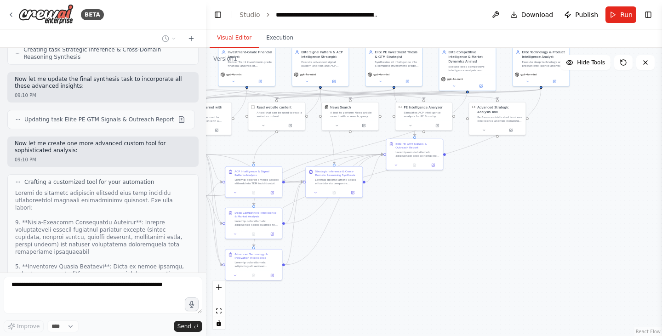
scroll to position [17411, 0]
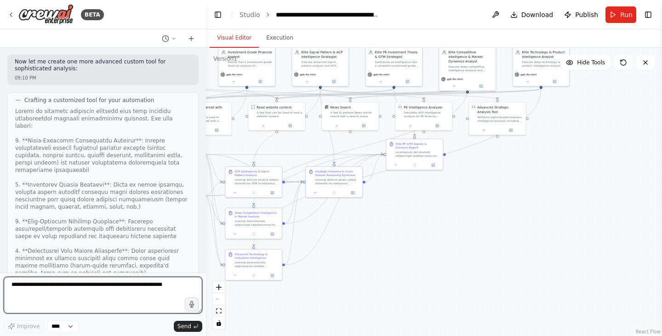
click at [154, 287] on textarea at bounding box center [103, 295] width 199 height 37
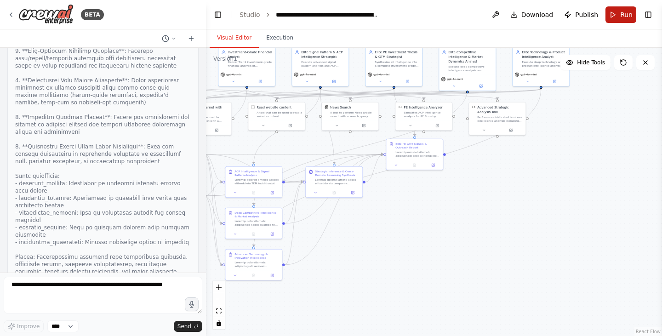
click at [617, 15] on button "Run" at bounding box center [620, 14] width 31 height 17
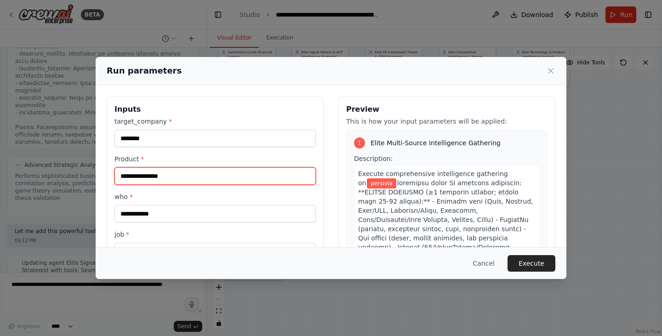
scroll to position [17741, 0]
click at [182, 172] on input "Product *" at bounding box center [214, 175] width 201 height 17
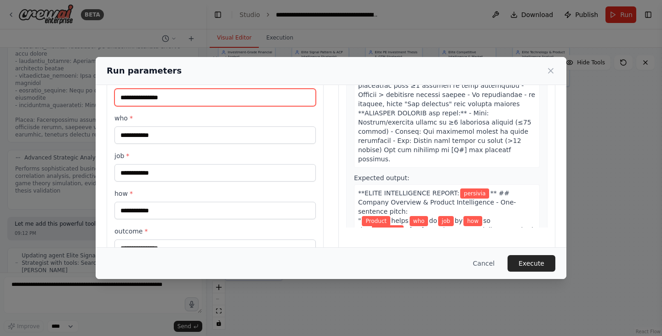
scroll to position [172, 0]
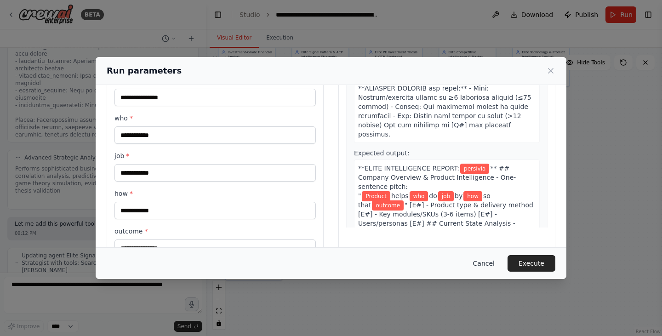
click at [484, 259] on button "Cancel" at bounding box center [484, 263] width 36 height 17
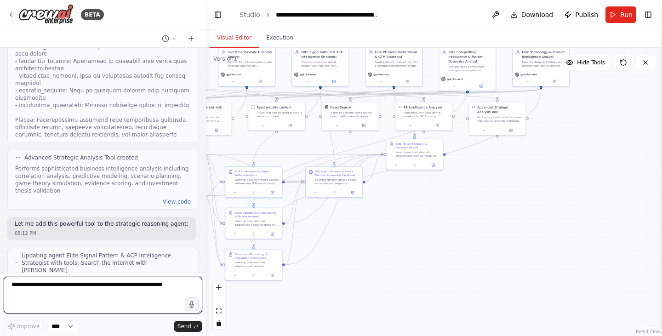
click at [138, 305] on textarea at bounding box center [103, 295] width 199 height 37
type textarea "**********"
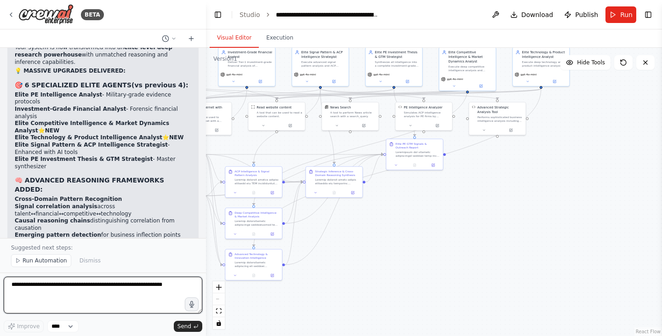
scroll to position [18367, 0]
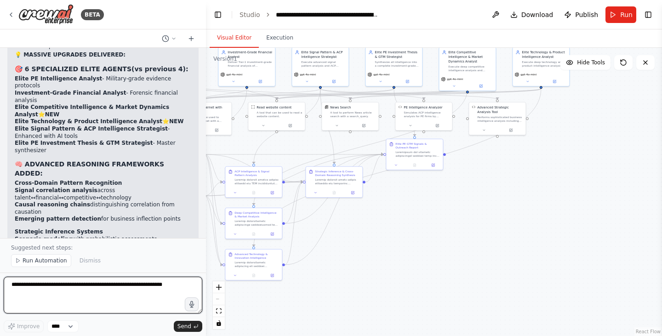
click at [125, 296] on textarea at bounding box center [103, 295] width 199 height 37
type textarea "**********"
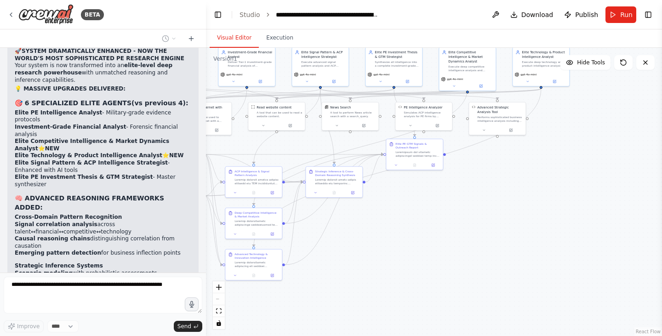
scroll to position [18394, 0]
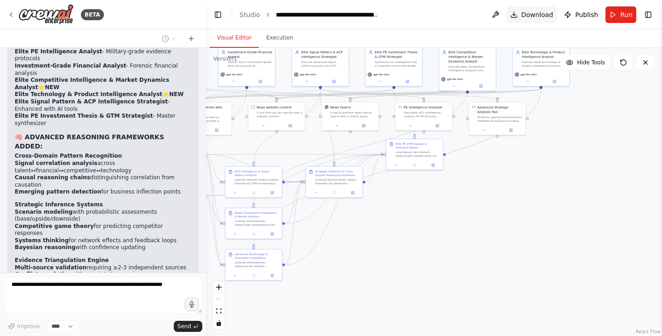
click at [545, 14] on span "Download" at bounding box center [537, 14] width 32 height 9
click at [622, 15] on span "Run" at bounding box center [626, 14] width 12 height 9
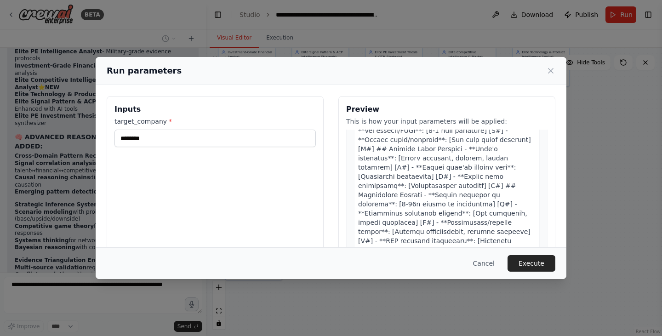
scroll to position [348, 0]
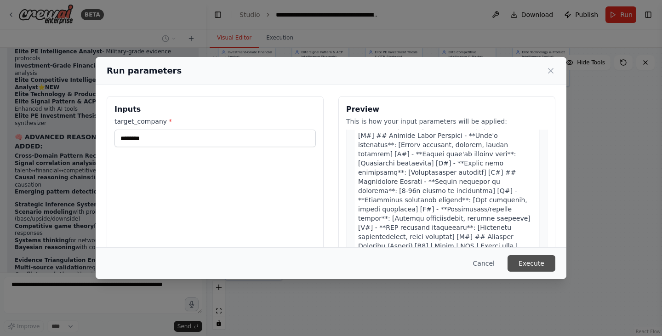
click at [530, 260] on button "Execute" at bounding box center [531, 263] width 48 height 17
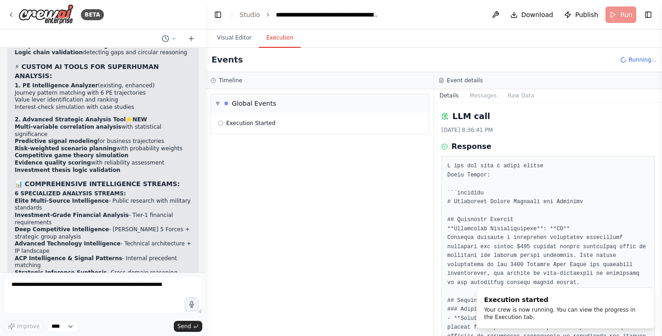
click at [269, 43] on button "Execution" at bounding box center [280, 37] width 42 height 19
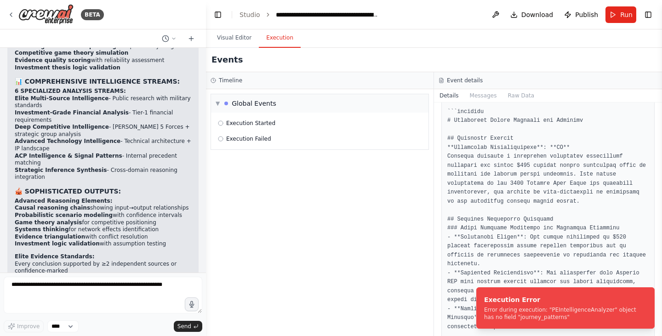
scroll to position [0, 0]
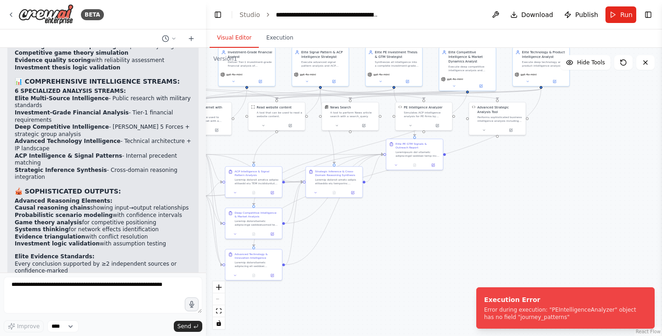
click at [221, 37] on button "Visual Editor" at bounding box center [234, 37] width 49 height 19
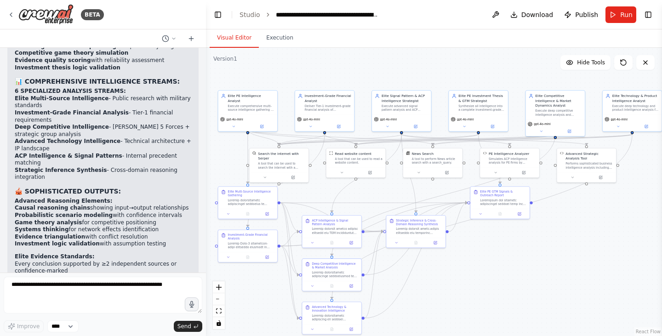
drag, startPoint x: 348, startPoint y: 239, endPoint x: 431, endPoint y: 290, distance: 97.8
click at [431, 290] on div ".deletable-edge-delete-btn { width: 20px; height: 20px; border: 0px solid #ffff…" at bounding box center [434, 192] width 456 height 288
click at [148, 290] on textarea at bounding box center [103, 295] width 199 height 37
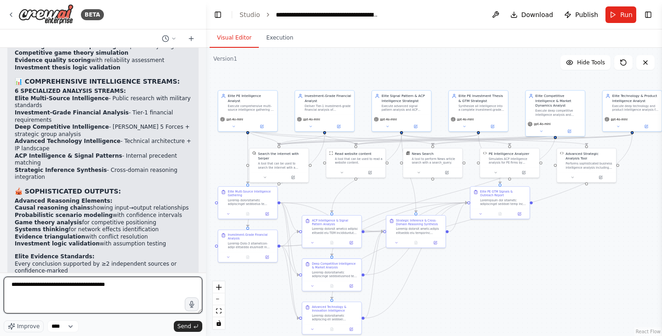
type textarea "**********"
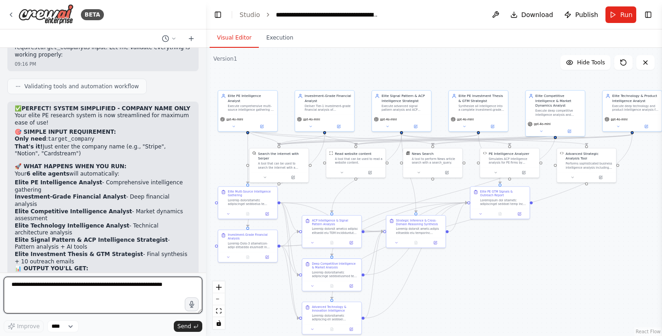
scroll to position [19831, 0]
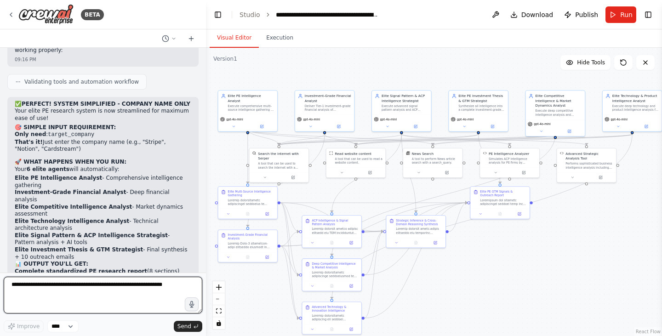
click at [147, 307] on textarea at bounding box center [103, 295] width 199 height 37
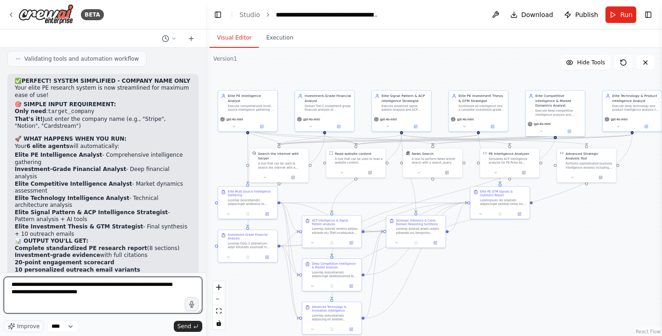
type textarea "**********"
click at [227, 336] on html "BETA im looking to build DEEP RESEARCH AGENT JUST LIKE GPT 5 DEEP RESEARCH OR A…" at bounding box center [331, 168] width 662 height 336
click at [161, 288] on textarea "**********" at bounding box center [103, 295] width 199 height 37
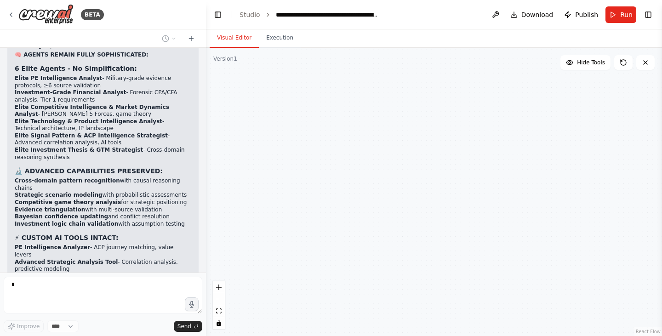
scroll to position [20278, 0]
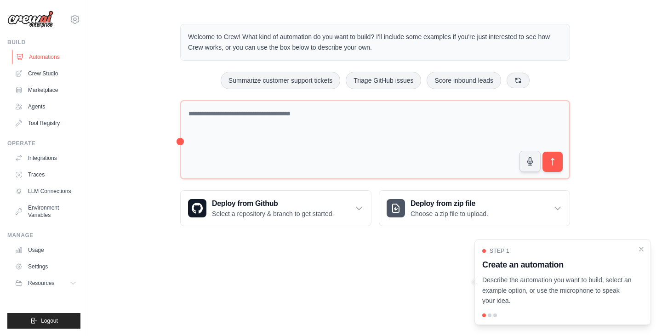
click at [51, 57] on link "Automations" at bounding box center [46, 57] width 69 height 15
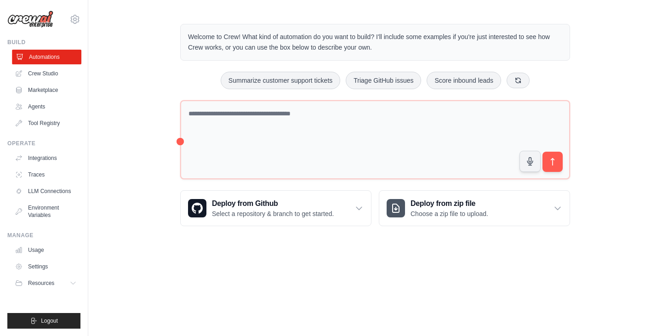
click at [51, 57] on link "Automations" at bounding box center [46, 57] width 69 height 15
click at [49, 72] on link "Crew Studio" at bounding box center [45, 73] width 69 height 15
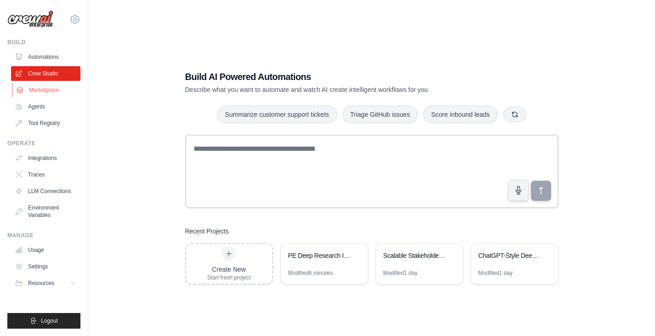
click at [44, 96] on link "Marketplace" at bounding box center [46, 90] width 69 height 15
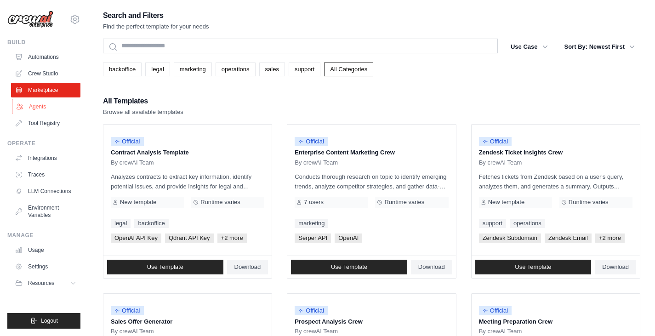
drag, startPoint x: 37, startPoint y: 114, endPoint x: 39, endPoint y: 104, distance: 10.4
click at [39, 104] on ul "Automations Crew Studio Marketplace Agents Tool Registry" at bounding box center [45, 90] width 69 height 81
click at [39, 104] on link "Agents" at bounding box center [46, 106] width 69 height 15
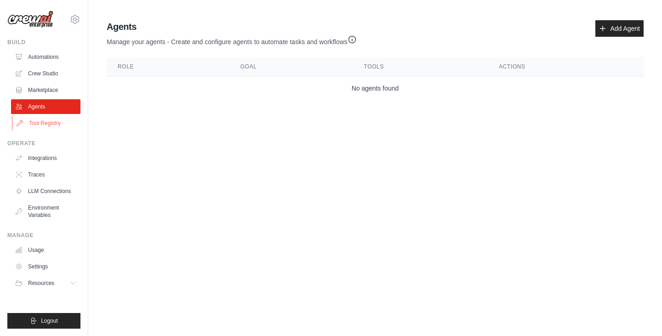
click at [36, 121] on link "Tool Registry" at bounding box center [46, 123] width 69 height 15
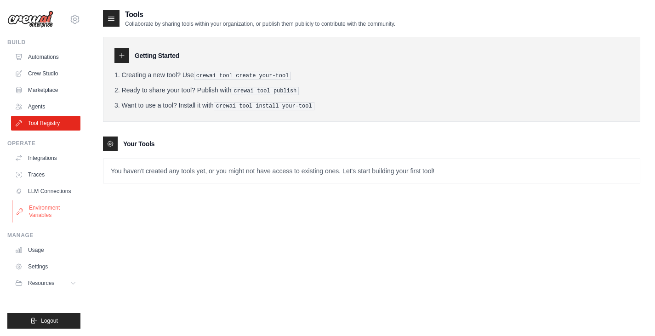
click at [46, 206] on link "Environment Variables" at bounding box center [46, 211] width 69 height 22
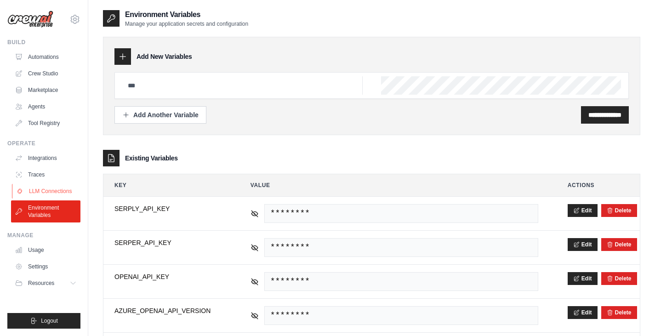
click at [52, 194] on link "LLM Connections" at bounding box center [46, 191] width 69 height 15
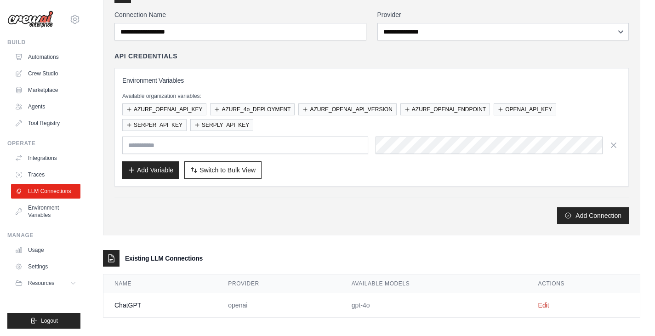
scroll to position [68, 0]
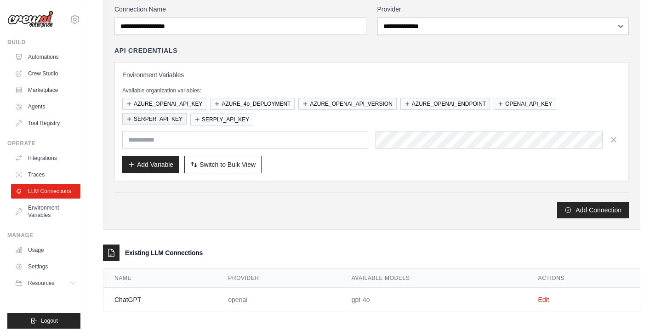
click at [174, 121] on button "SERPER_API_KEY" at bounding box center [154, 119] width 64 height 12
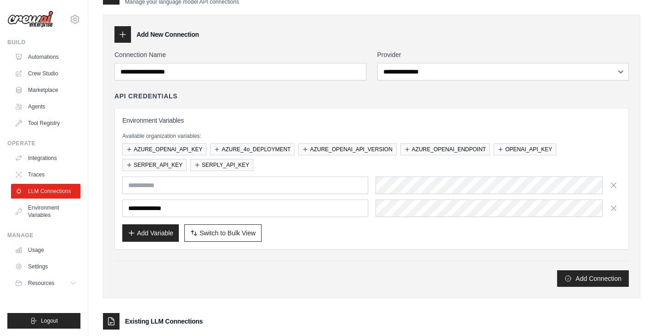
scroll to position [91, 0]
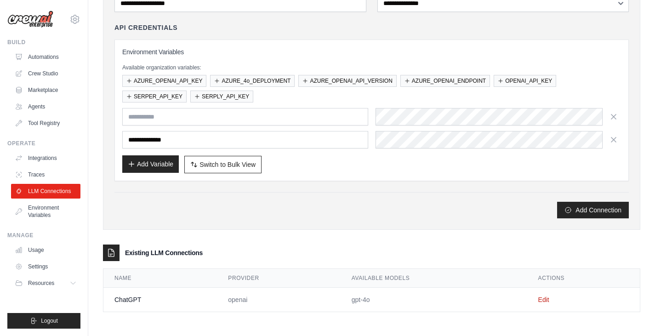
click at [168, 168] on button "Add Variable" at bounding box center [150, 163] width 57 height 17
click at [613, 114] on icon "button" at bounding box center [613, 116] width 9 height 9
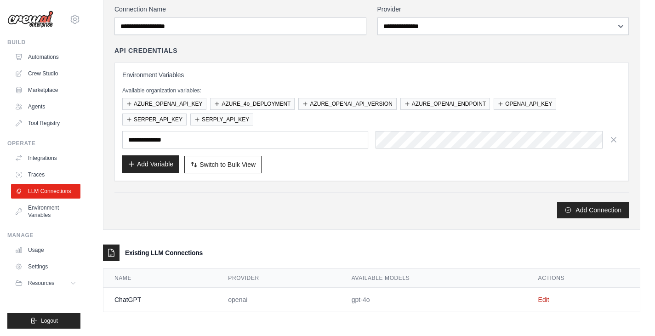
click at [157, 164] on button "Add Variable" at bounding box center [150, 163] width 57 height 17
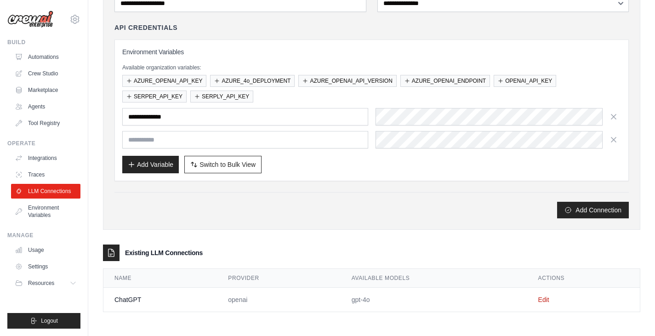
scroll to position [19, 0]
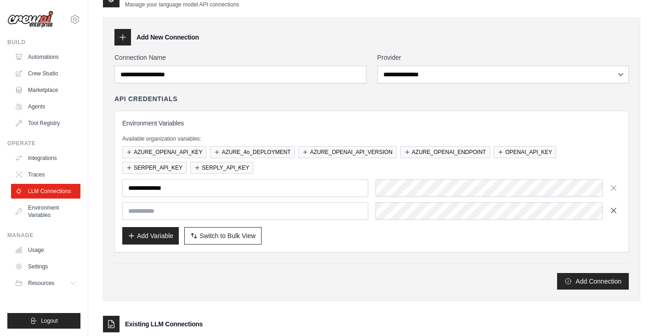
click at [612, 208] on icon "button" at bounding box center [613, 210] width 9 height 9
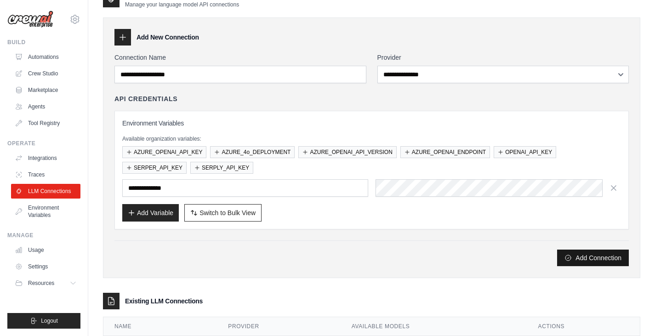
click at [598, 257] on button "Add Connection" at bounding box center [593, 258] width 72 height 17
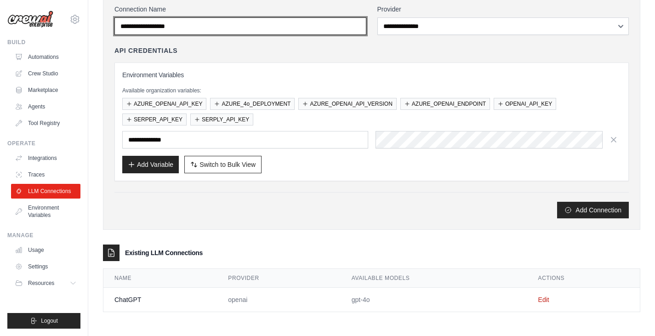
scroll to position [0, 0]
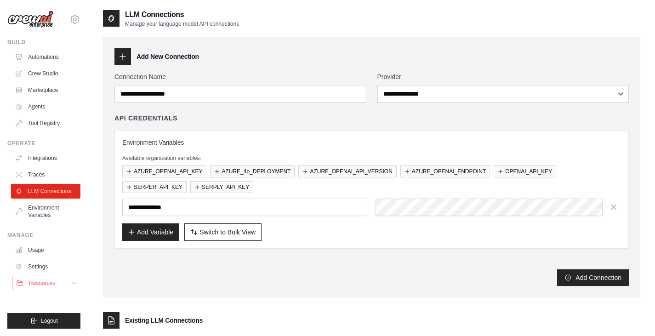
click at [41, 284] on span "Resources" at bounding box center [42, 282] width 26 height 7
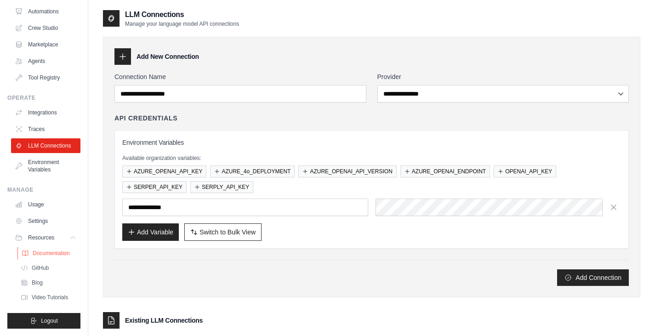
click at [49, 254] on span "Documentation" at bounding box center [51, 253] width 37 height 7
click at [35, 262] on link "GitHub" at bounding box center [49, 268] width 64 height 13
click at [49, 288] on link "Blog" at bounding box center [49, 282] width 64 height 13
